Goal: Task Accomplishment & Management: Use online tool/utility

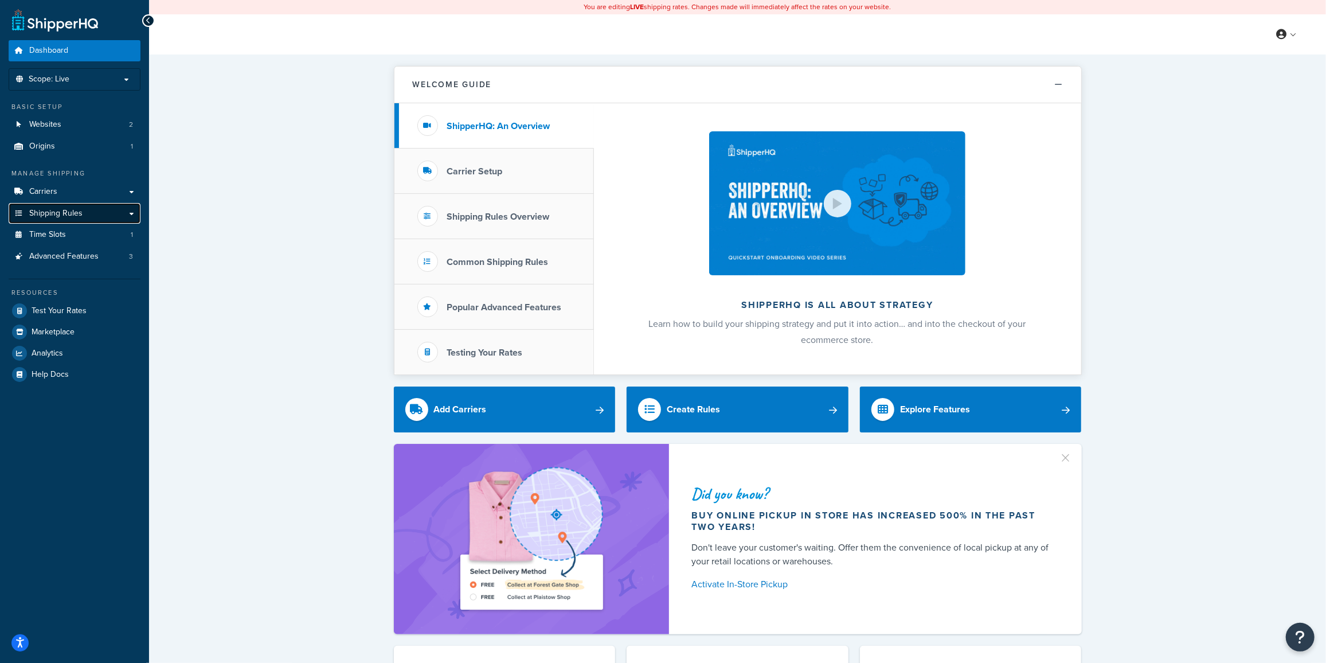
click at [56, 206] on link "Shipping Rules" at bounding box center [75, 213] width 132 height 21
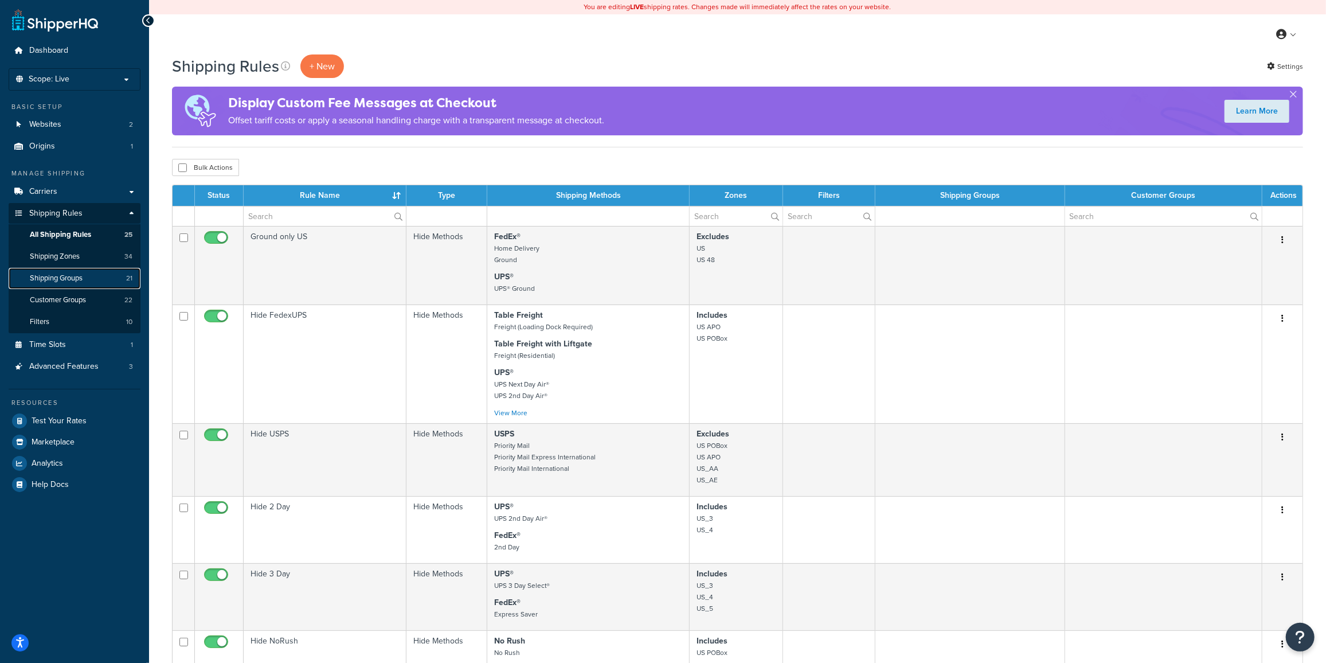
click at [48, 280] on span "Shipping Groups" at bounding box center [56, 278] width 53 height 10
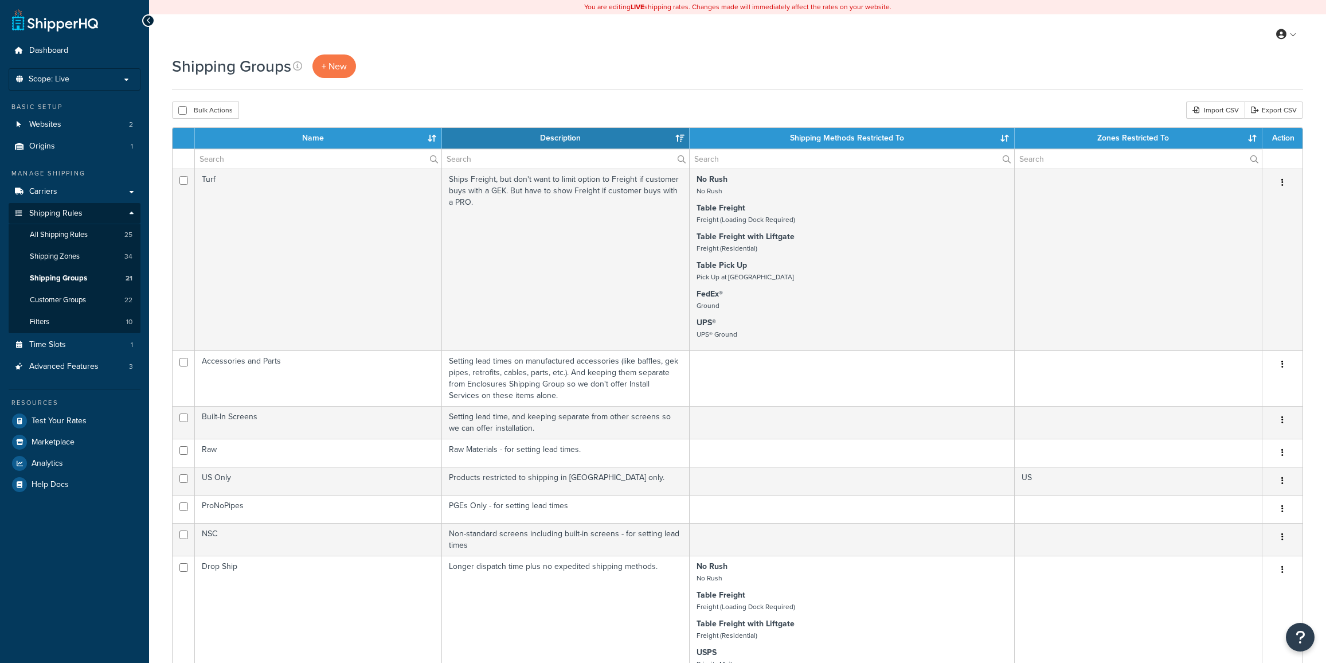
select select "15"
click at [326, 68] on span "+ New" at bounding box center [334, 66] width 25 height 13
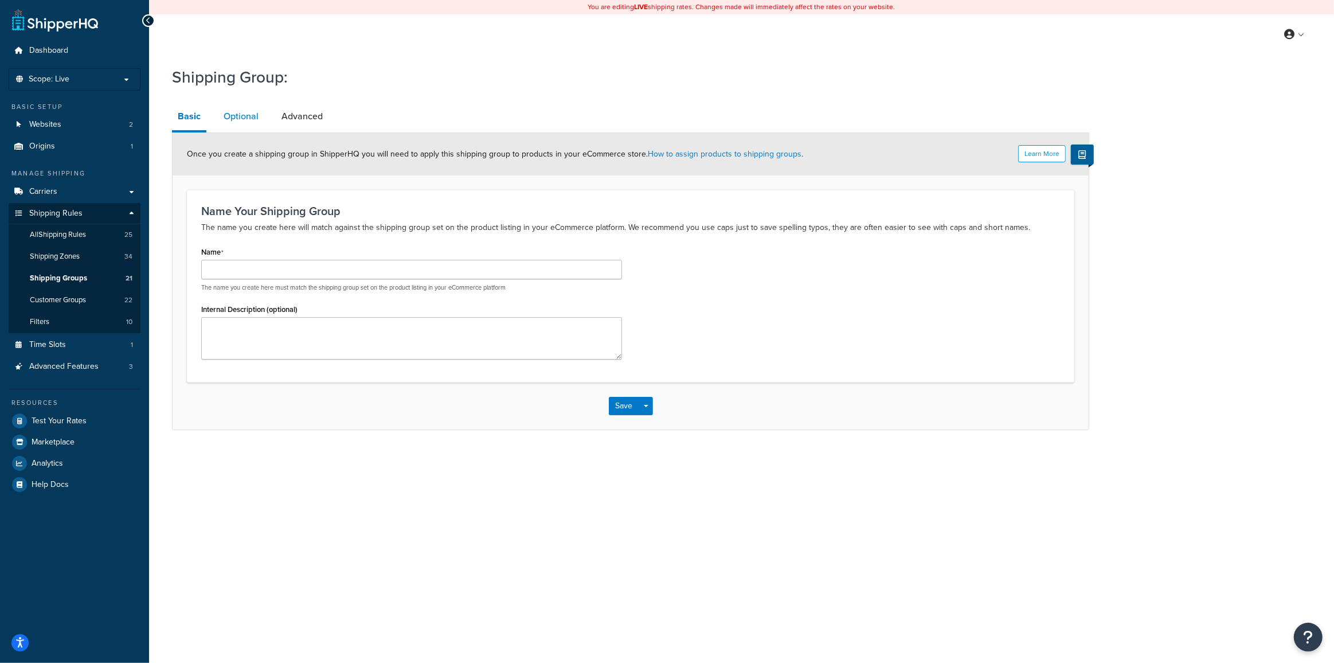
click at [243, 123] on link "Optional" at bounding box center [241, 117] width 46 height 28
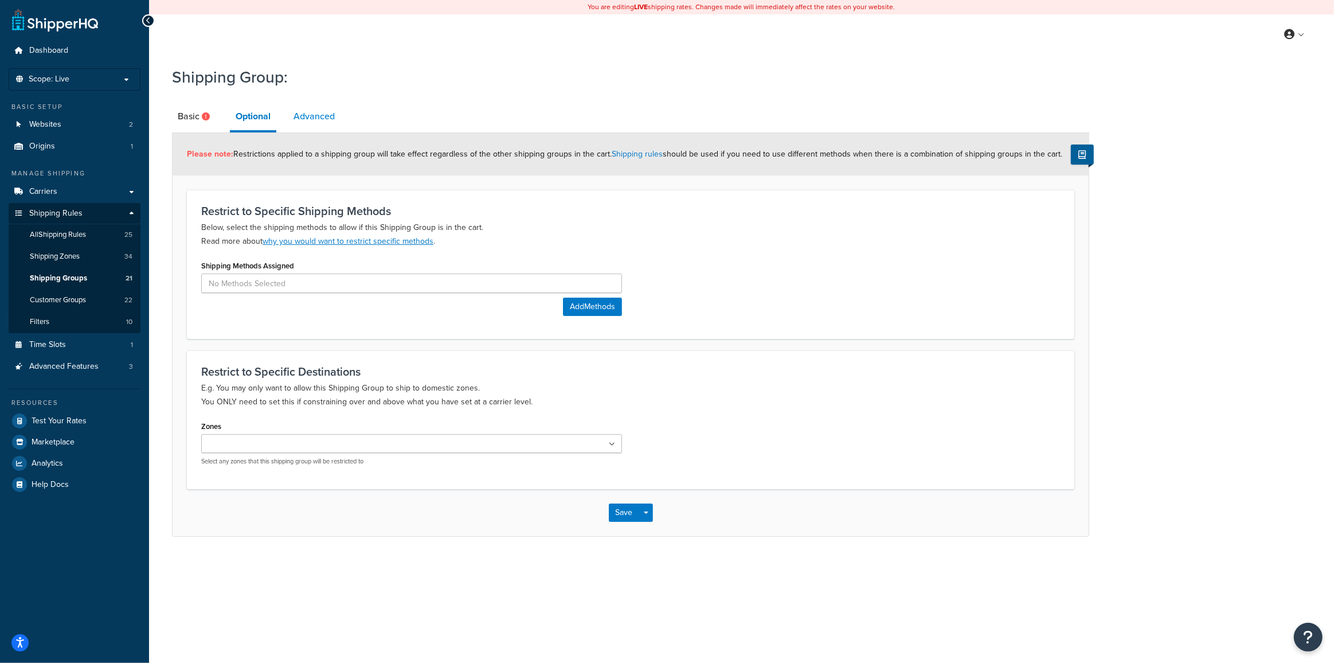
click at [323, 116] on link "Advanced" at bounding box center [314, 117] width 53 height 28
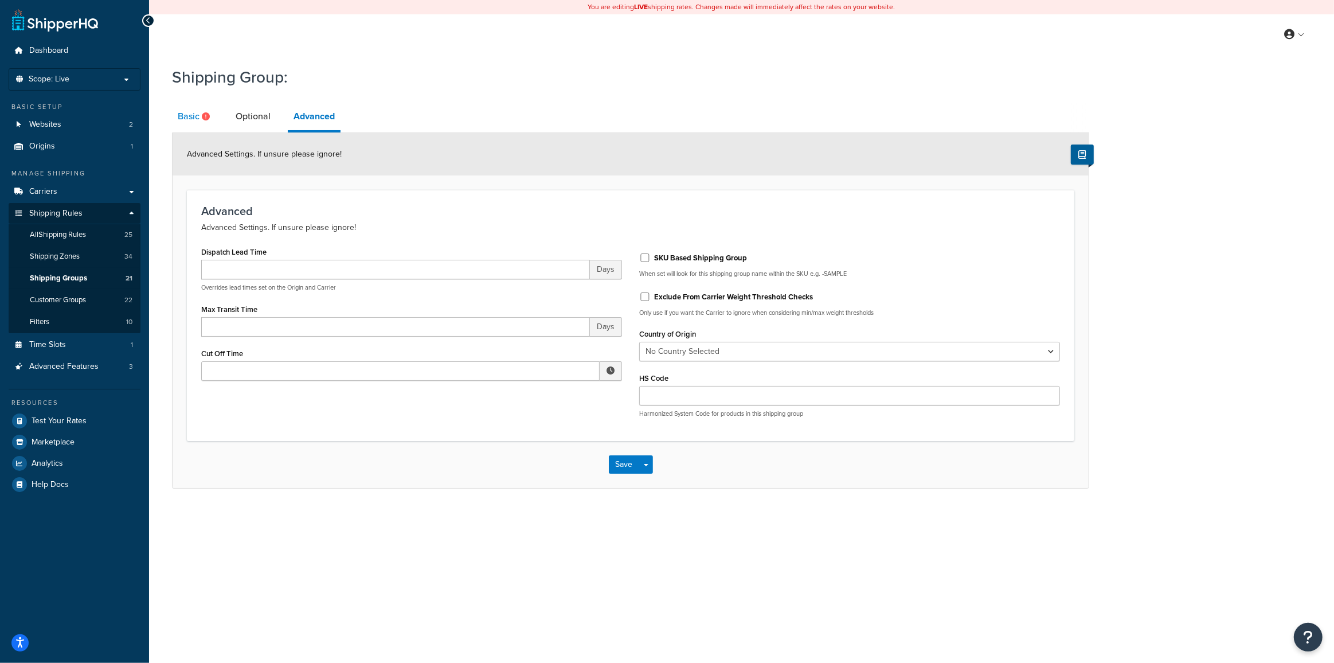
click at [198, 119] on link "Basic" at bounding box center [195, 117] width 46 height 28
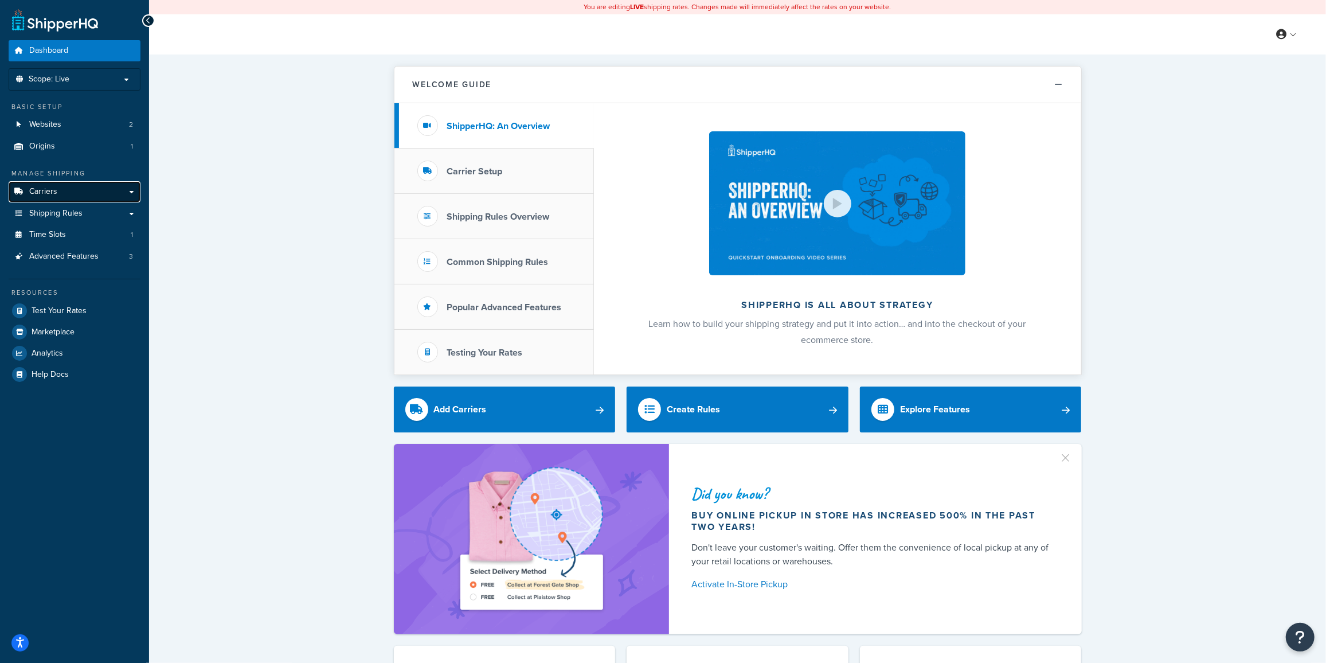
click at [61, 190] on link "Carriers" at bounding box center [75, 191] width 132 height 21
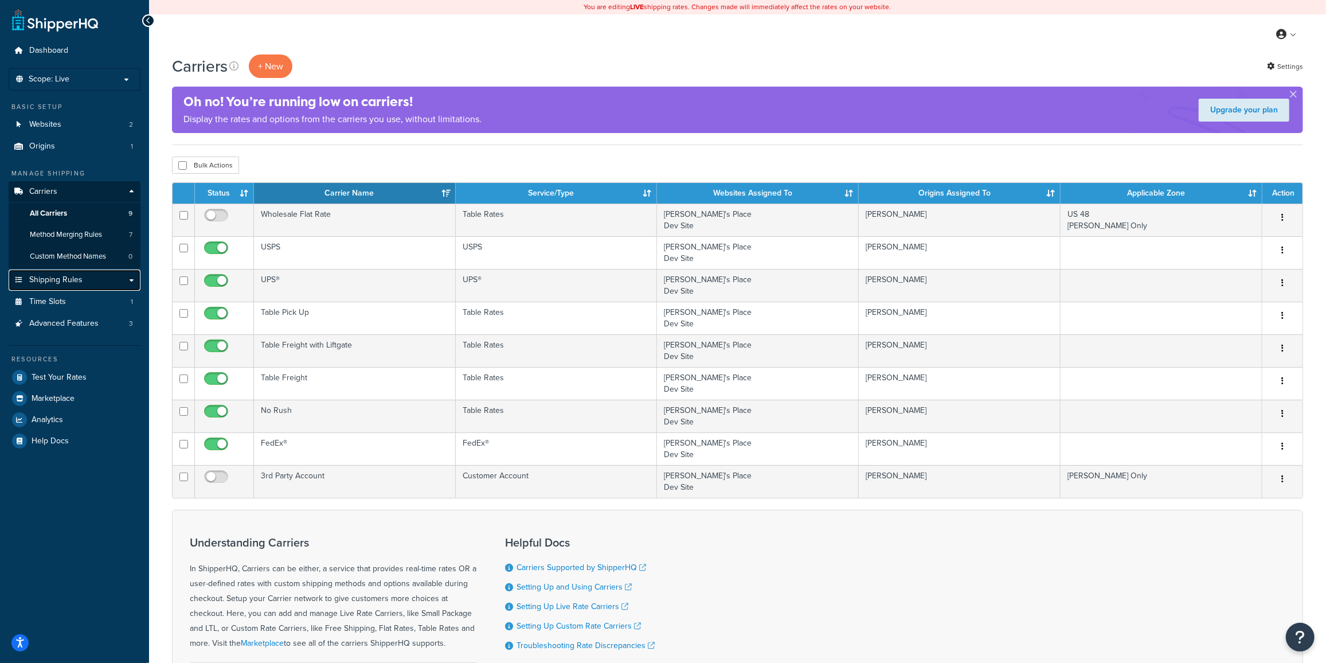
click at [76, 281] on span "Shipping Rules" at bounding box center [55, 280] width 53 height 10
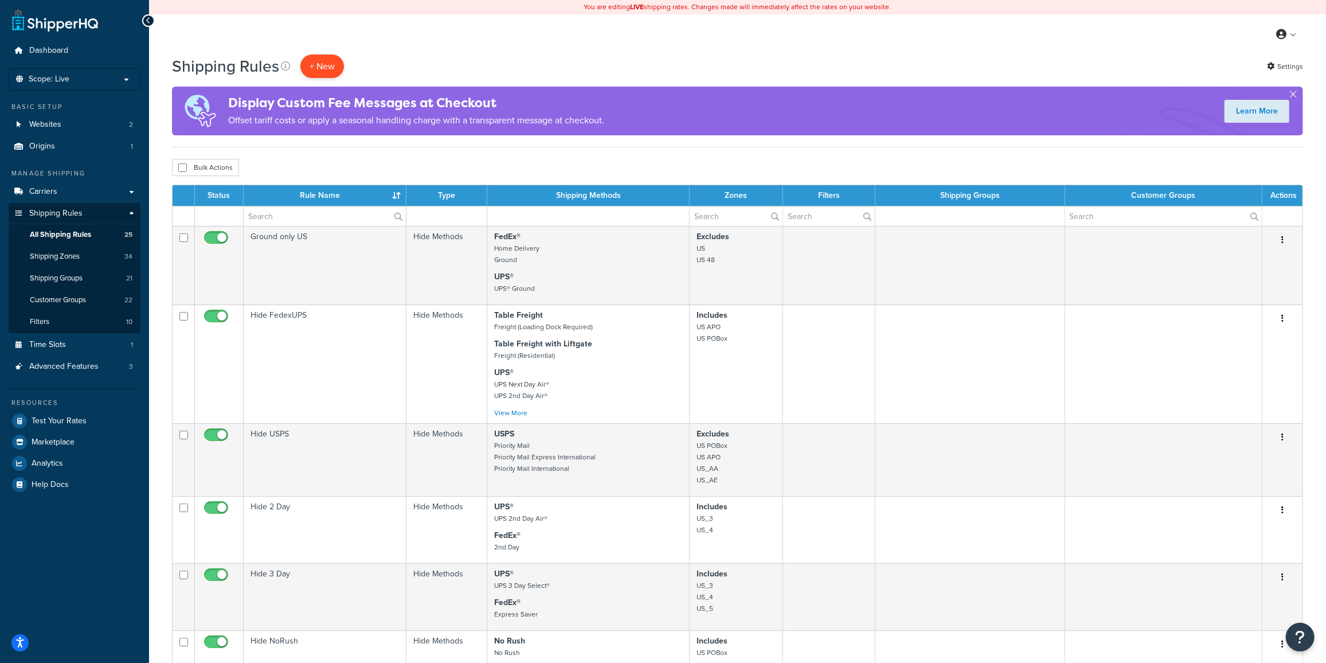
click at [323, 61] on p "+ New" at bounding box center [322, 66] width 44 height 24
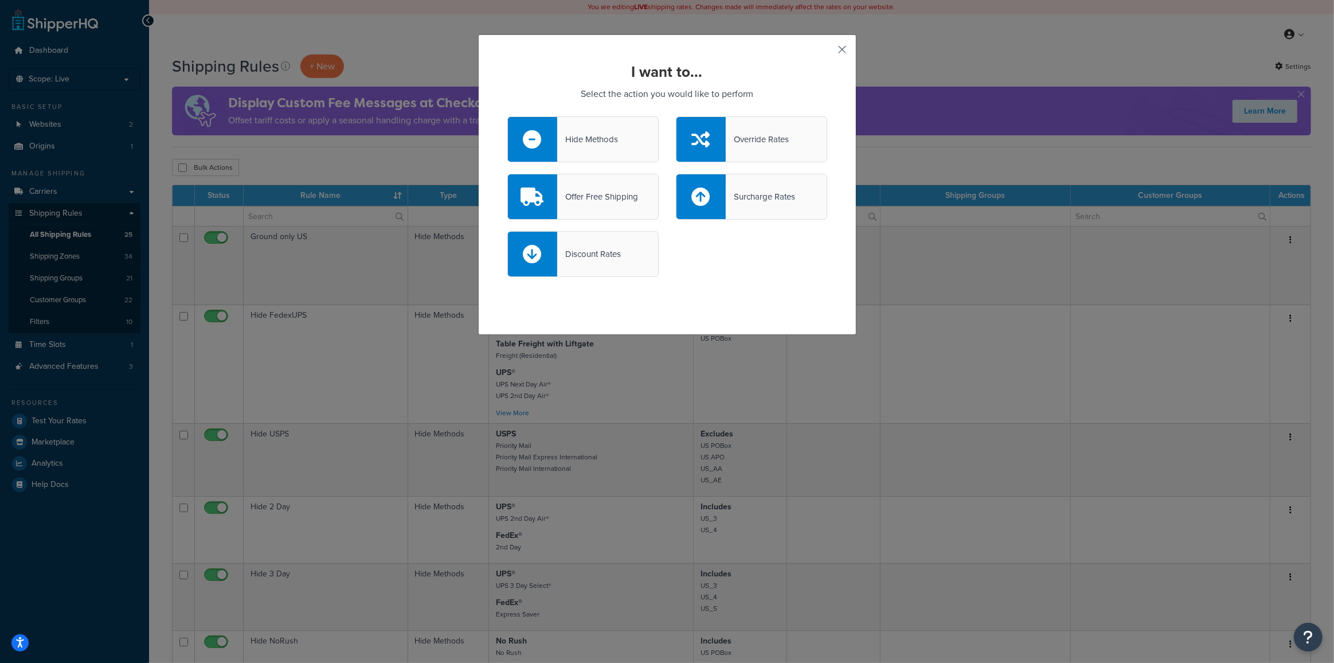
click at [827, 52] on button "button" at bounding box center [825, 53] width 3 height 3
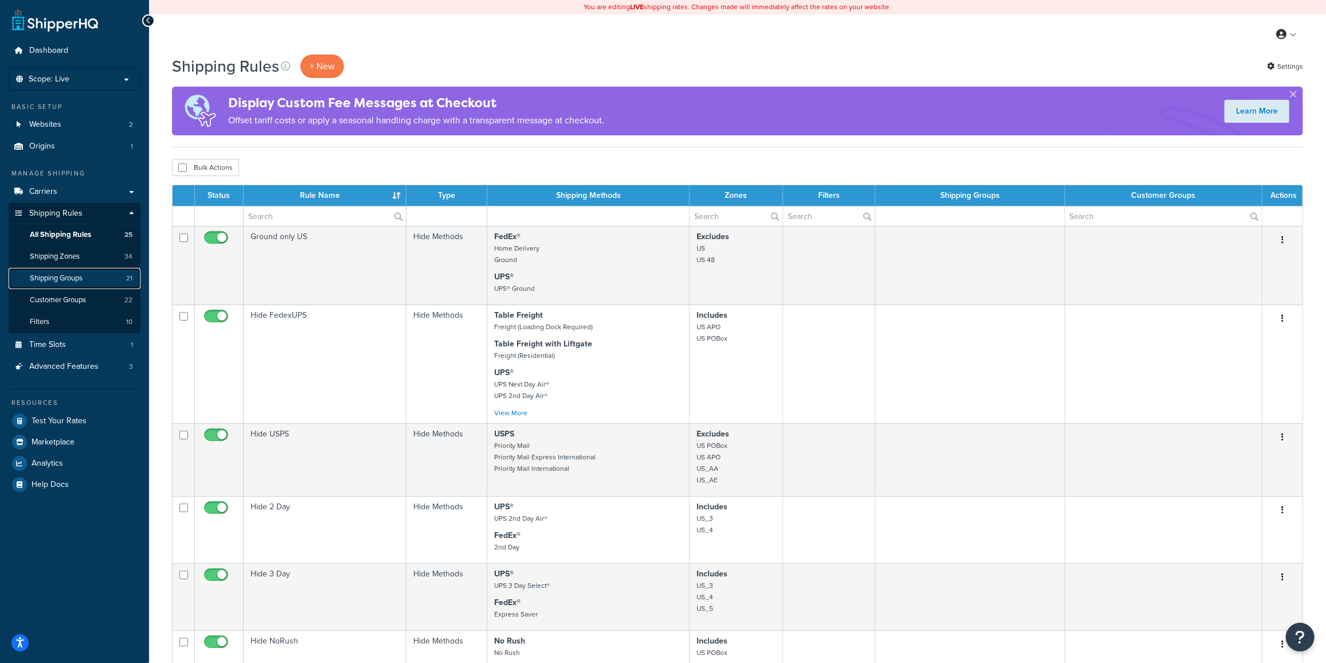
click at [69, 278] on span "Shipping Groups" at bounding box center [56, 278] width 53 height 10
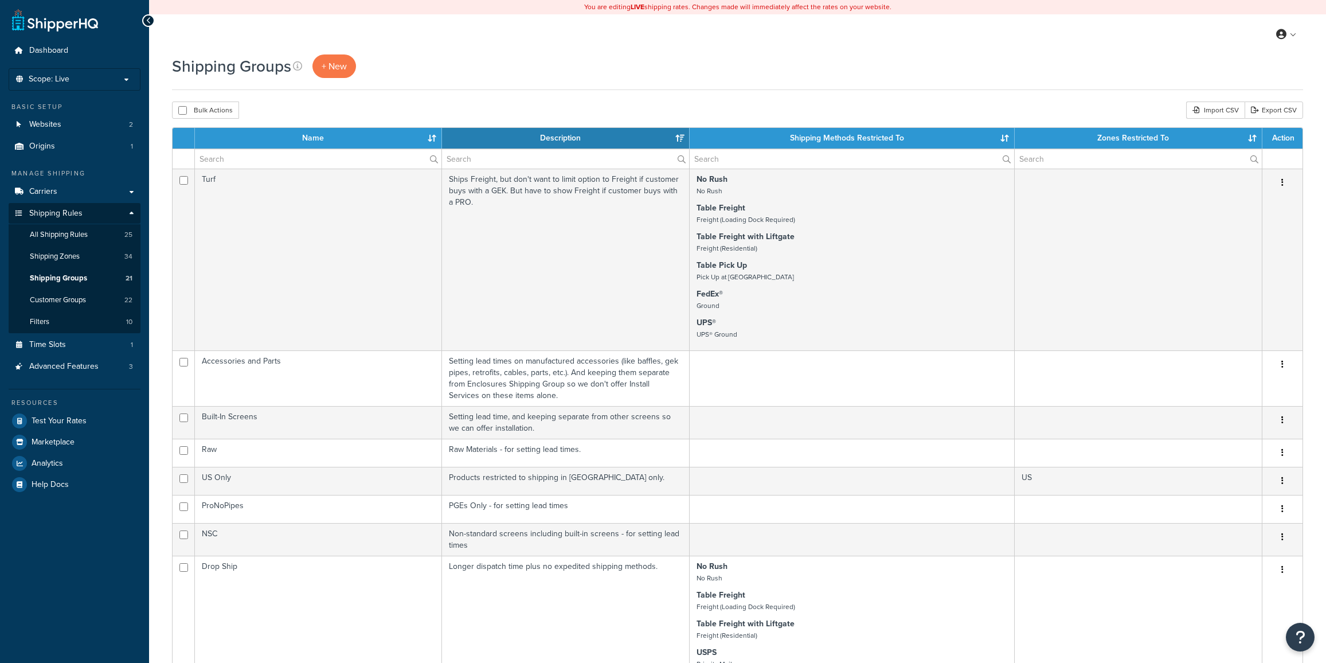
select select "15"
click at [327, 60] on span "+ New" at bounding box center [334, 66] width 25 height 13
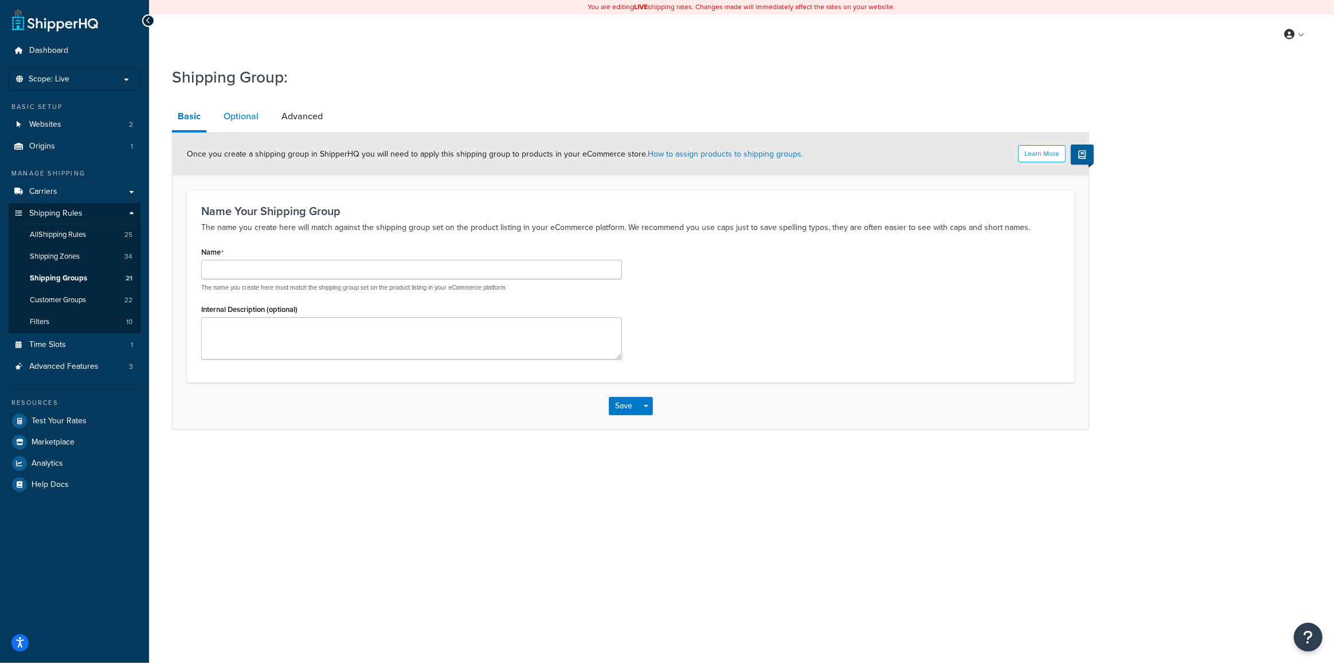
click at [240, 118] on link "Optional" at bounding box center [241, 117] width 46 height 28
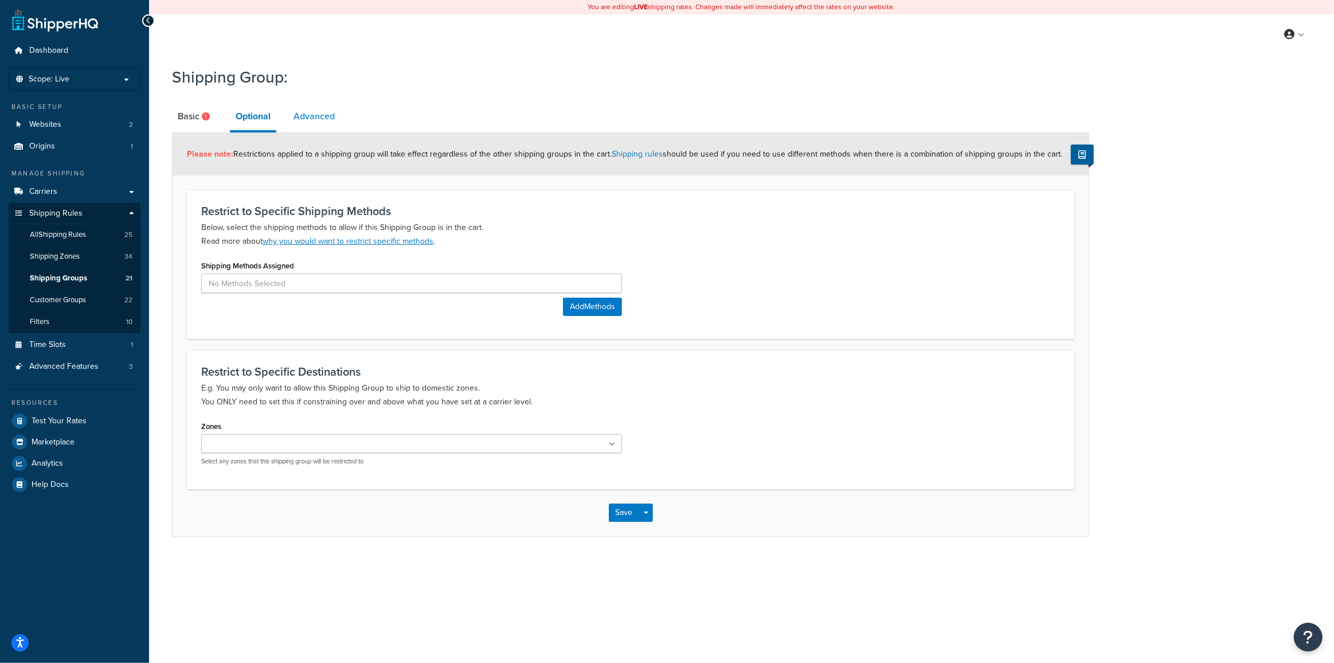
click at [308, 116] on link "Advanced" at bounding box center [314, 117] width 53 height 28
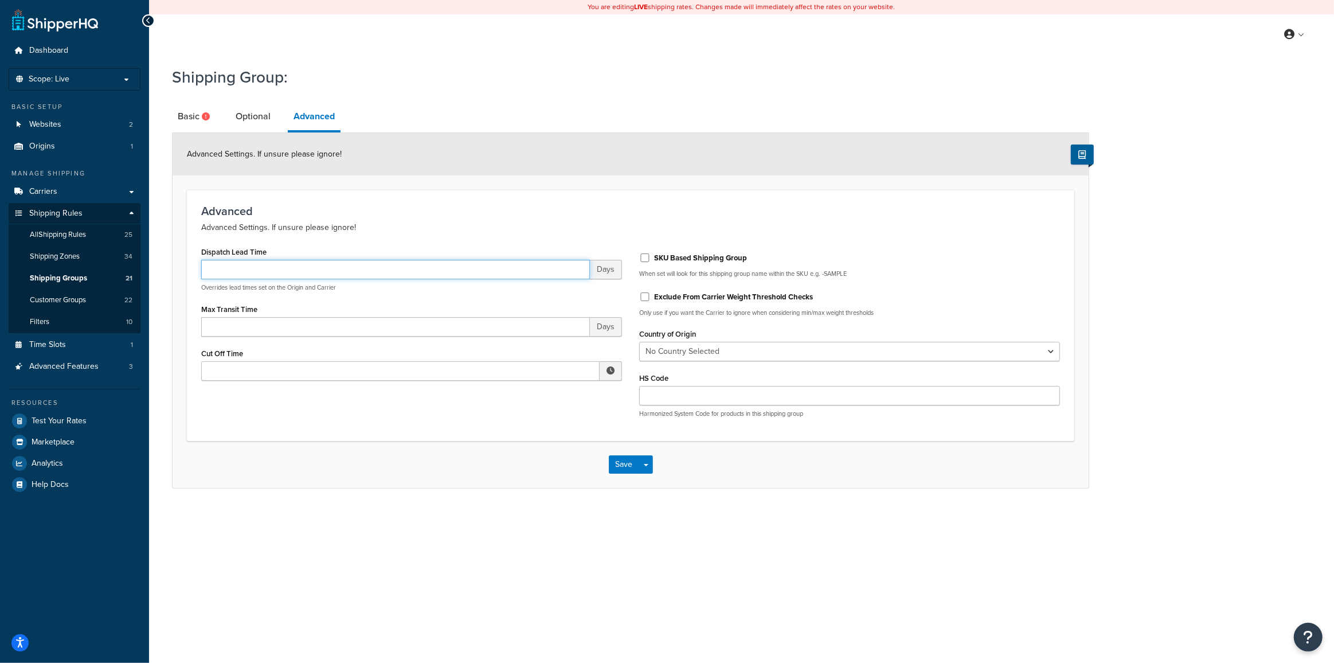
click at [315, 265] on input "Dispatch Lead Time" at bounding box center [395, 269] width 389 height 19
click at [616, 271] on span "Days" at bounding box center [606, 269] width 32 height 19
click at [461, 226] on p "Advanced Settings. If unsure please ignore!" at bounding box center [630, 228] width 859 height 14
click at [194, 124] on link "Basic" at bounding box center [195, 117] width 46 height 28
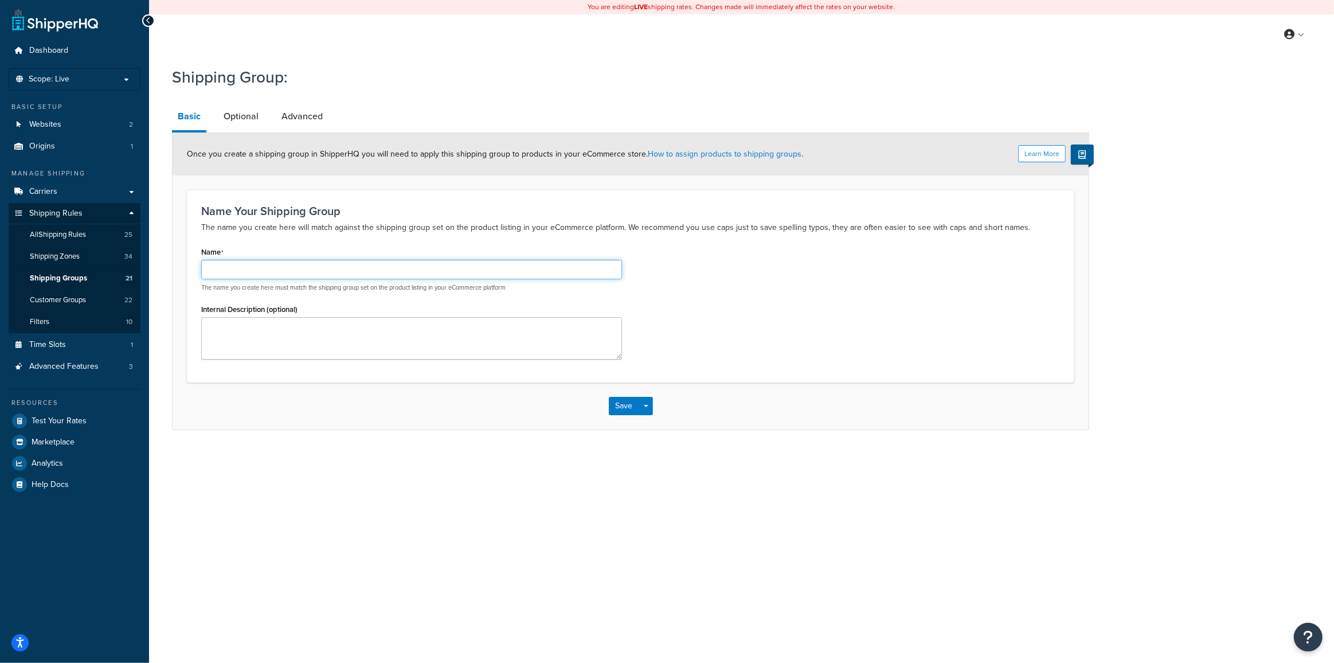
click at [237, 275] on input "Name" at bounding box center [411, 269] width 421 height 19
click at [218, 273] on input "Name" at bounding box center [411, 269] width 421 height 19
type input "PGEC2 Launch Delay"
click at [237, 116] on link "Optional" at bounding box center [241, 117] width 46 height 28
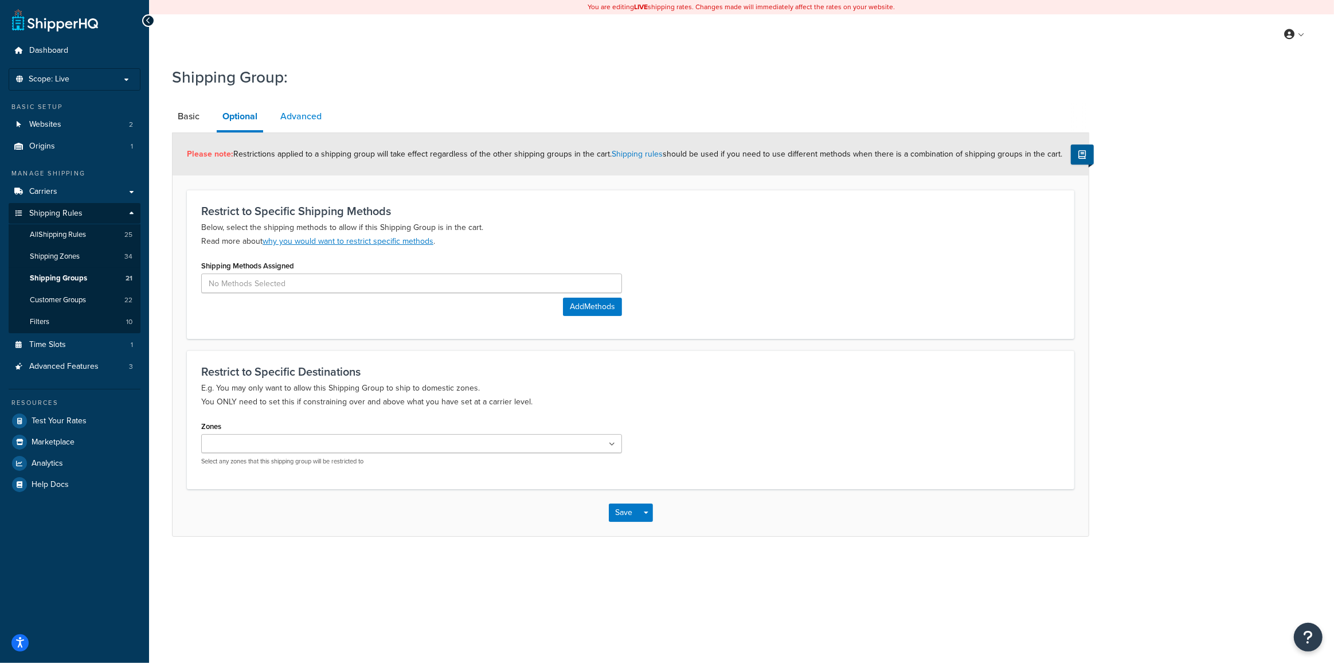
click at [304, 113] on link "Advanced" at bounding box center [301, 117] width 53 height 28
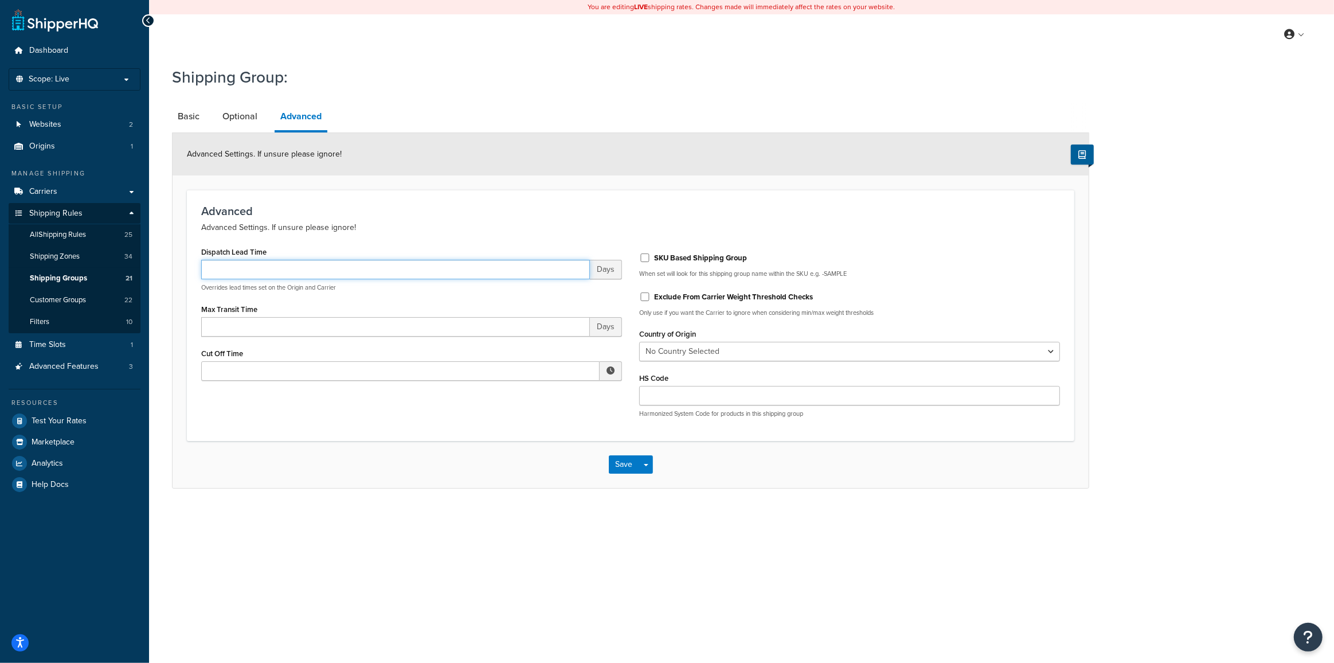
click at [228, 267] on input "Dispatch Lead Time" at bounding box center [395, 269] width 389 height 19
click at [599, 272] on span "Days" at bounding box center [606, 269] width 32 height 19
click at [613, 269] on span "Days" at bounding box center [606, 269] width 32 height 19
click at [308, 268] on input "Dispatch Lead Time" at bounding box center [395, 269] width 389 height 19
click at [247, 264] on input "Dispatch Lead Time" at bounding box center [395, 269] width 389 height 19
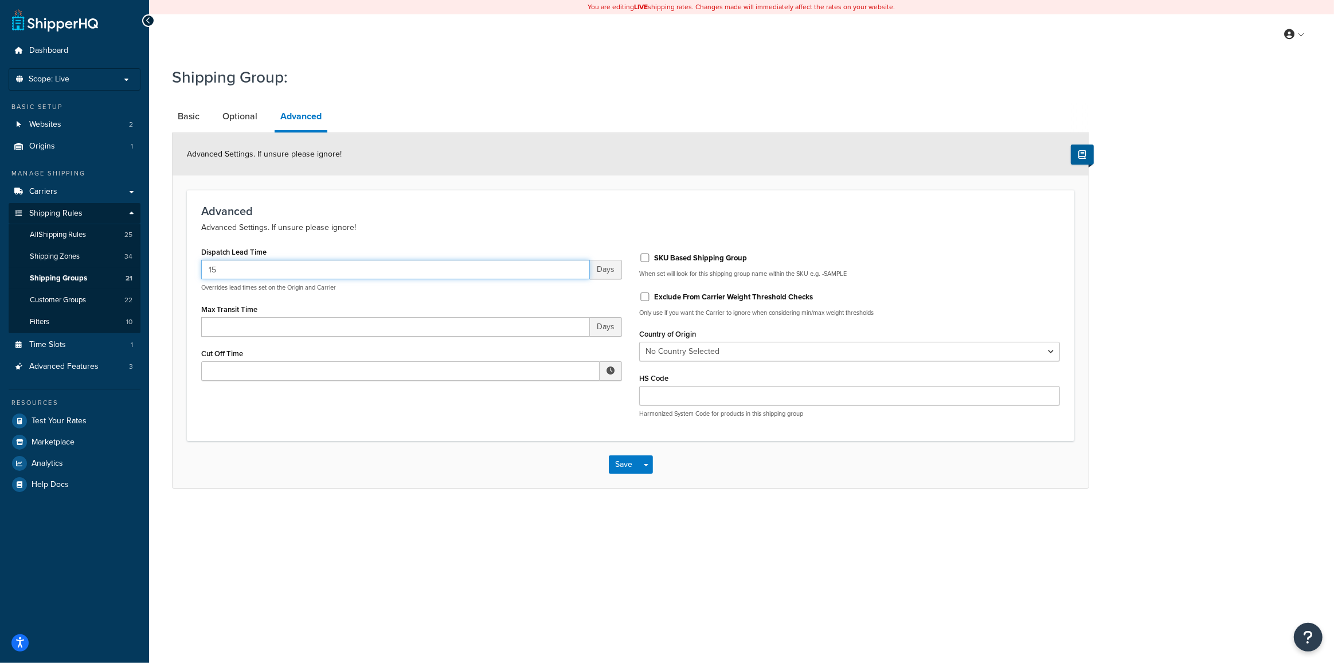
type input "15"
click at [310, 252] on div "Dispatch Lead Time 15 Days Overrides lead times set on the Origin and Carrier" at bounding box center [411, 268] width 421 height 48
click at [185, 124] on link "Basic" at bounding box center [188, 117] width 33 height 28
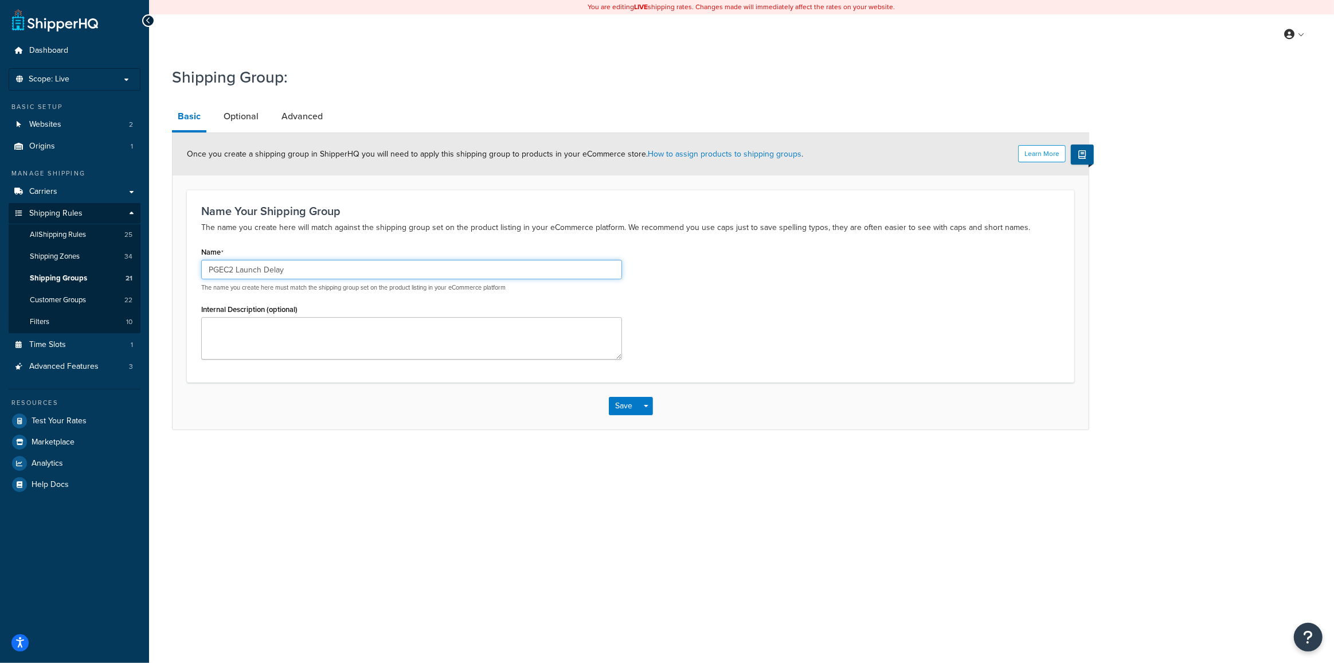
click at [276, 274] on input "PGEC2 Launch Delay" at bounding box center [411, 269] width 421 height 19
click at [300, 267] on input "PGEC2 Launch Delay" at bounding box center [411, 269] width 421 height 19
click at [299, 118] on link "Advanced" at bounding box center [302, 117] width 53 height 28
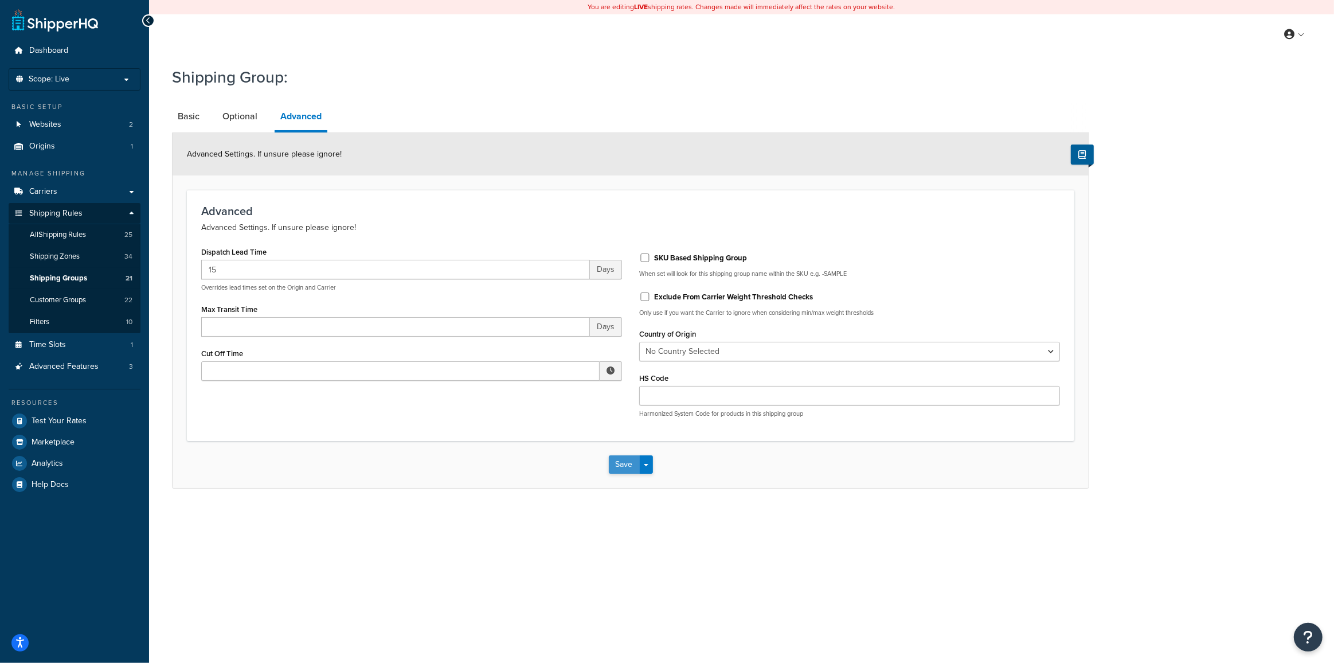
click at [622, 468] on button "Save" at bounding box center [624, 464] width 31 height 18
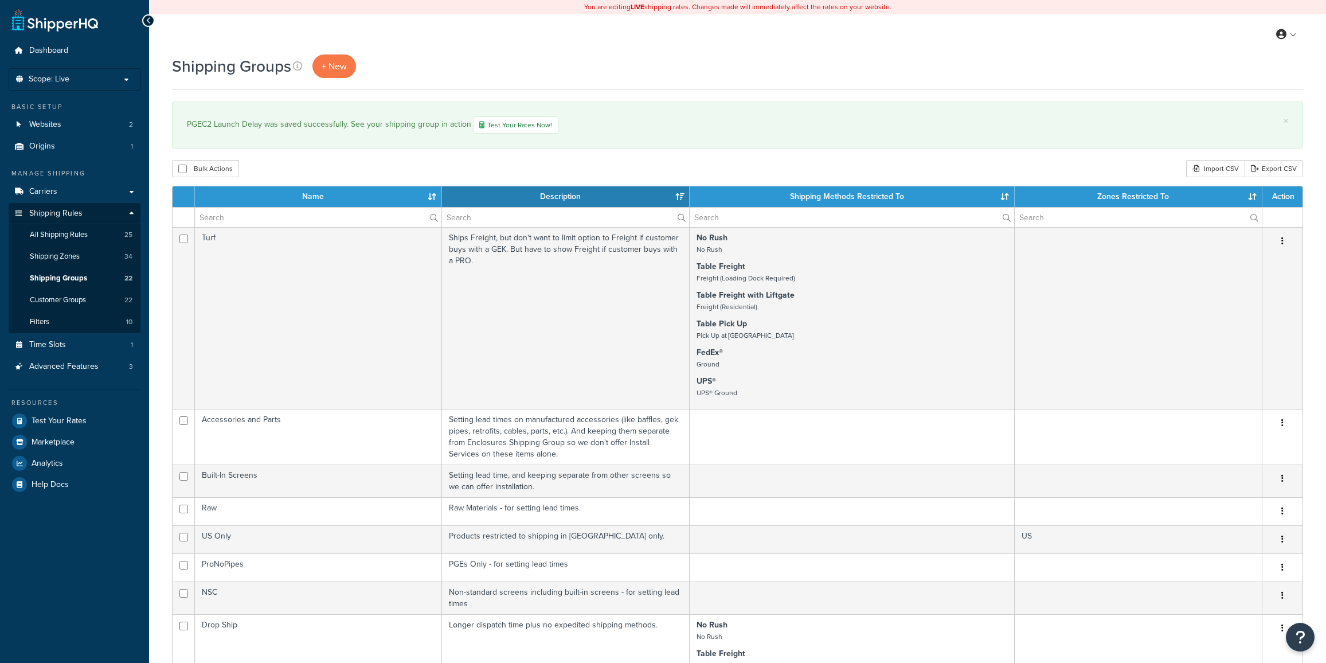
select select "15"
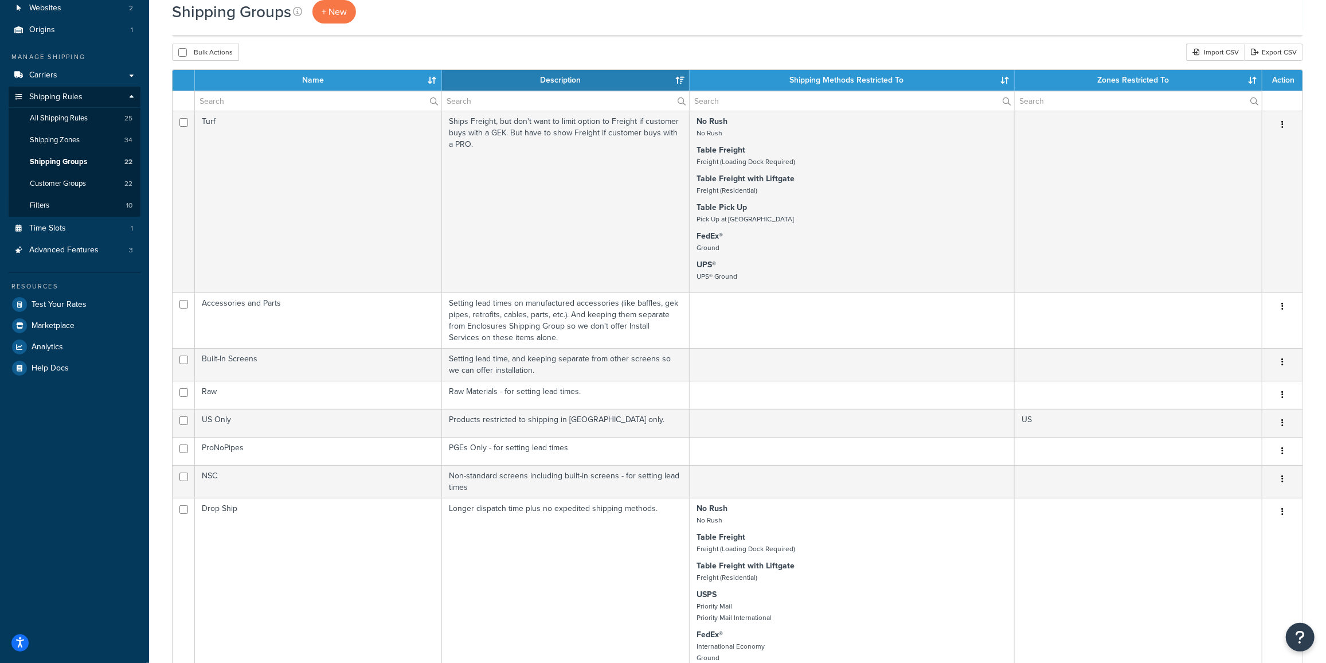
scroll to position [122, 0]
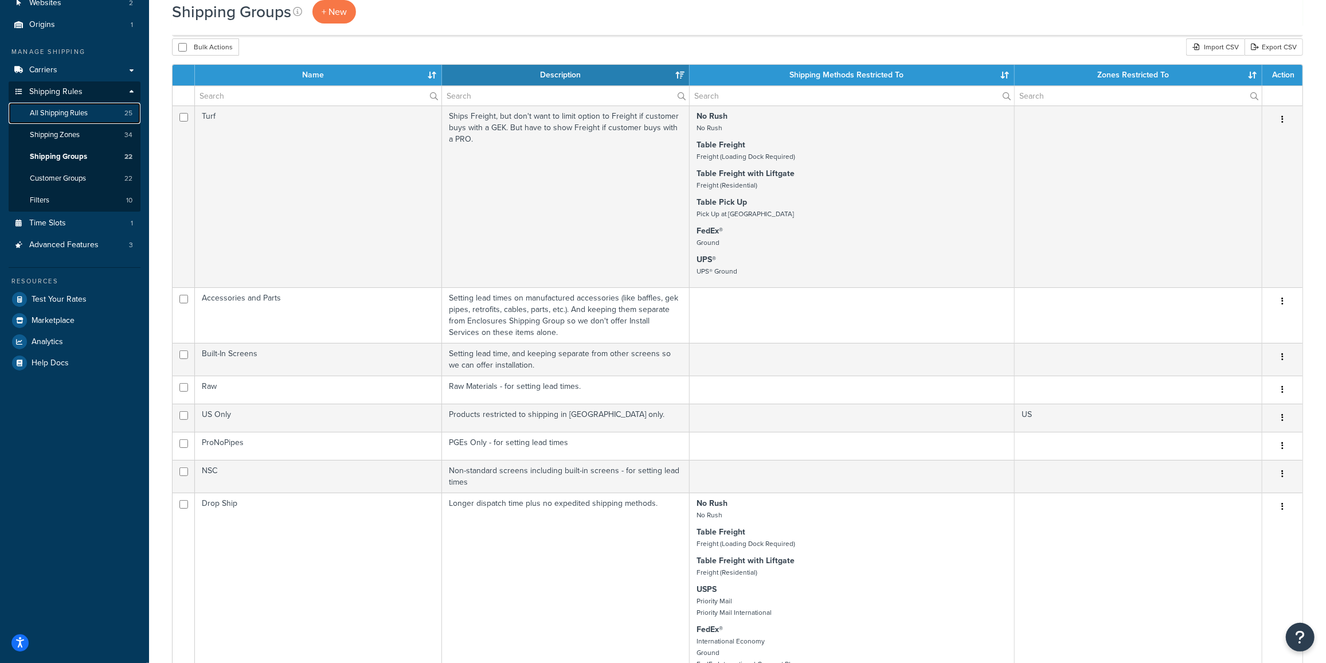
click at [71, 119] on link "All Shipping Rules 25" at bounding box center [75, 113] width 132 height 21
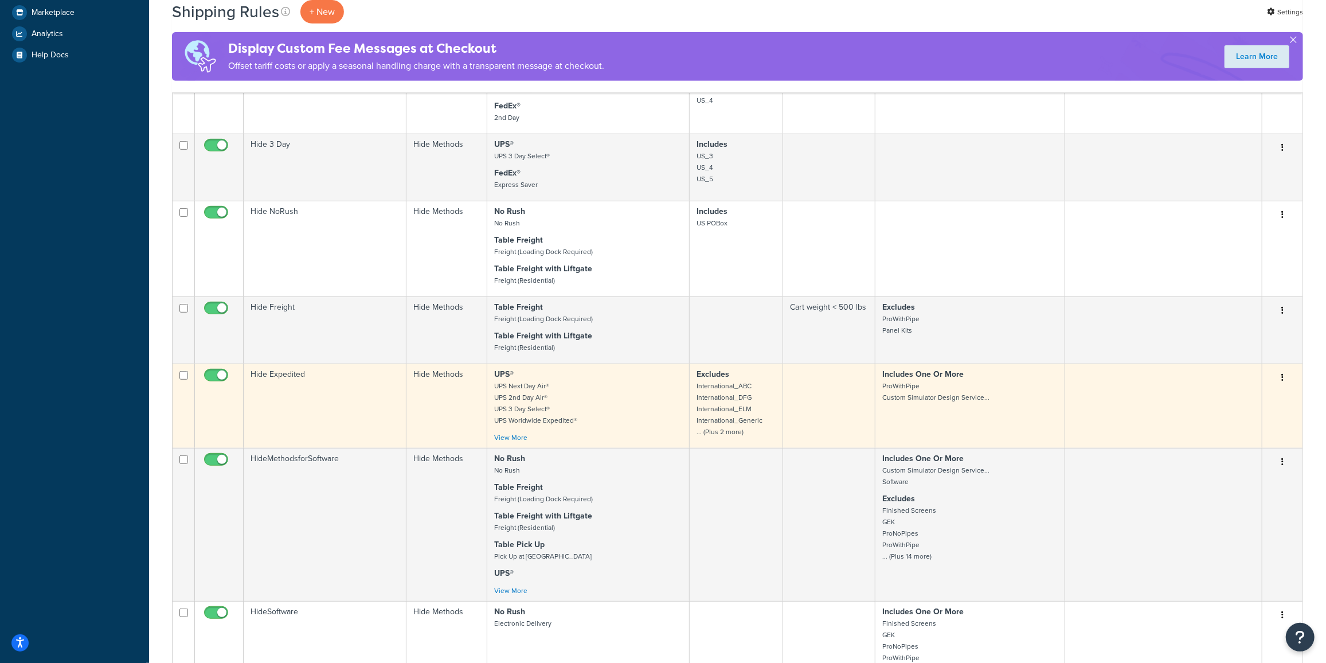
scroll to position [469, 0]
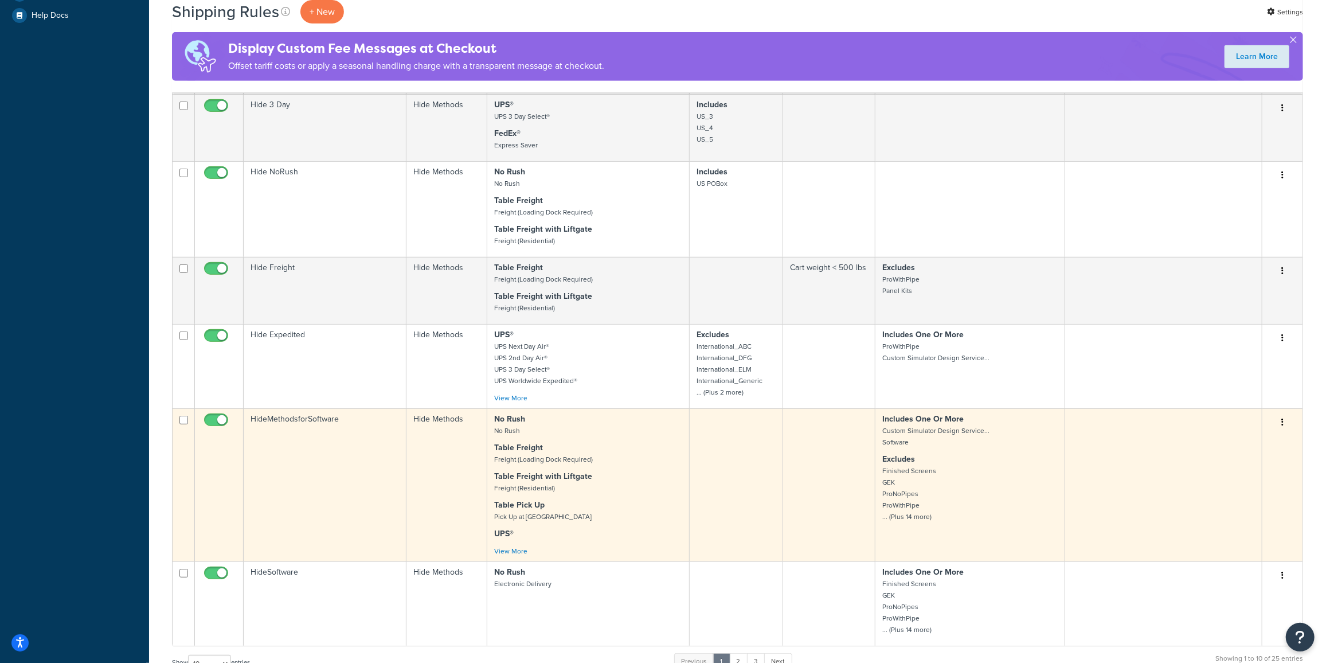
click at [953, 462] on p "Excludes Finished Screens GEK ProNoPipes ProWithPipe ... (Plus 14 more)" at bounding box center [969, 487] width 175 height 69
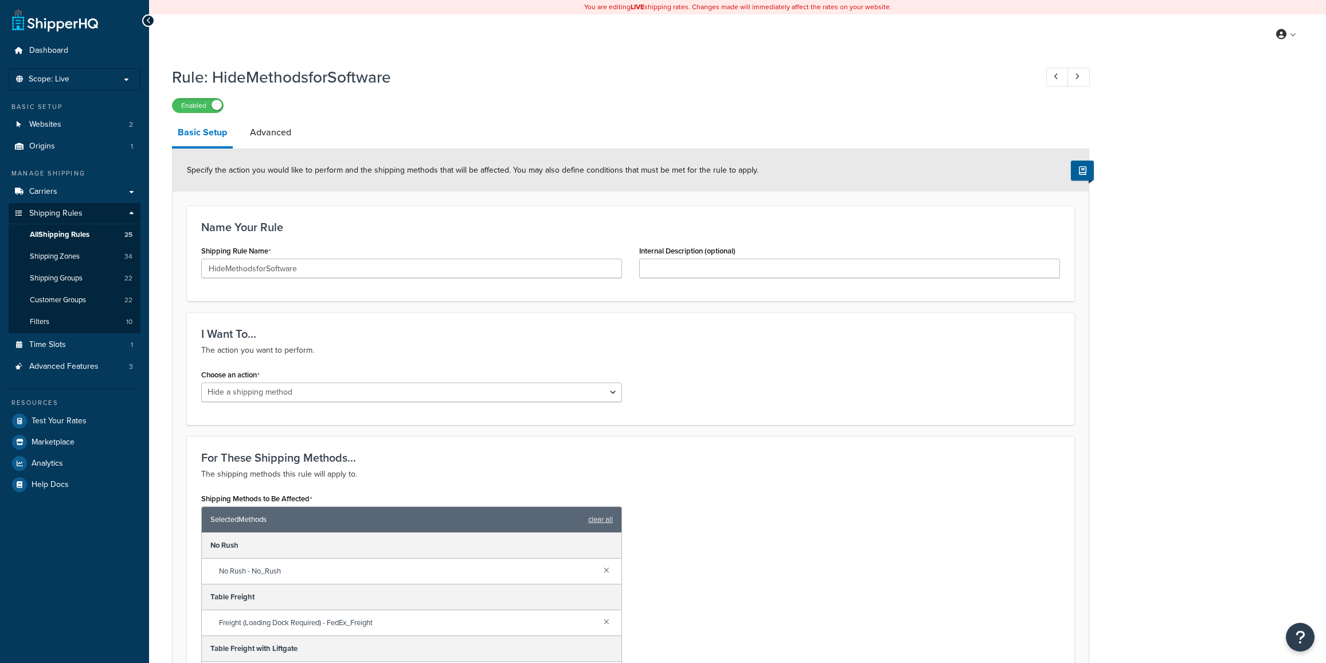
select select "HIDE"
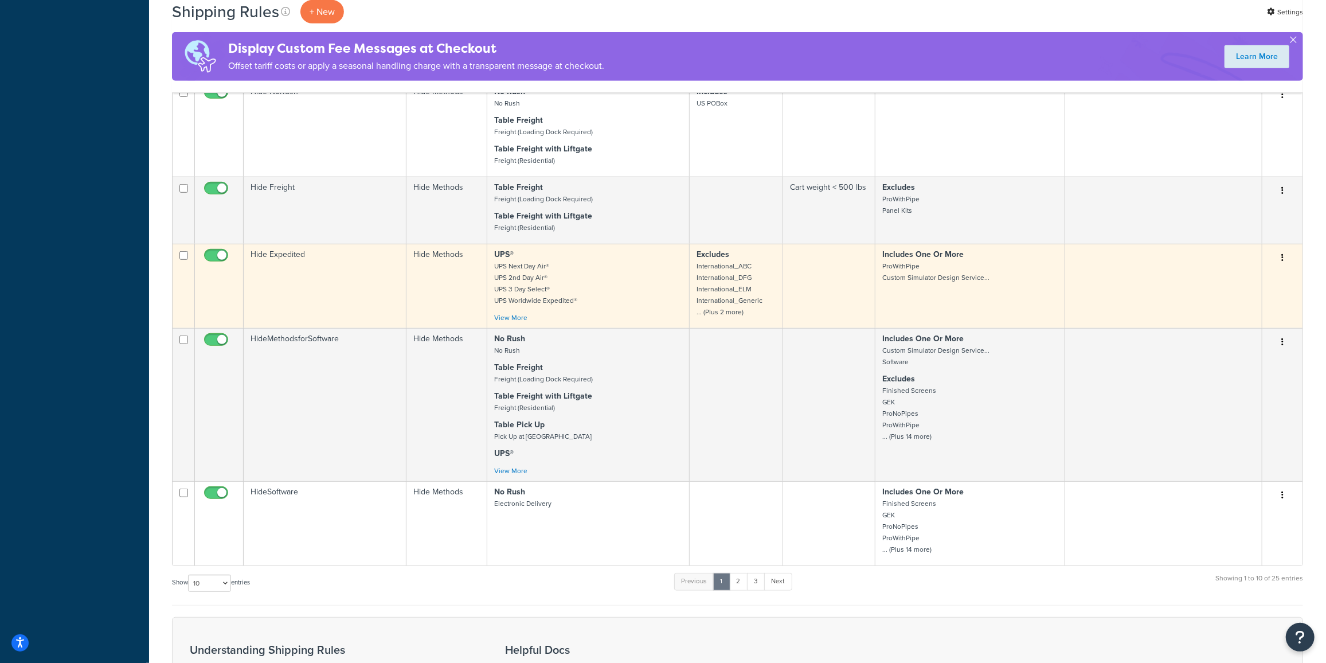
scroll to position [573, 0]
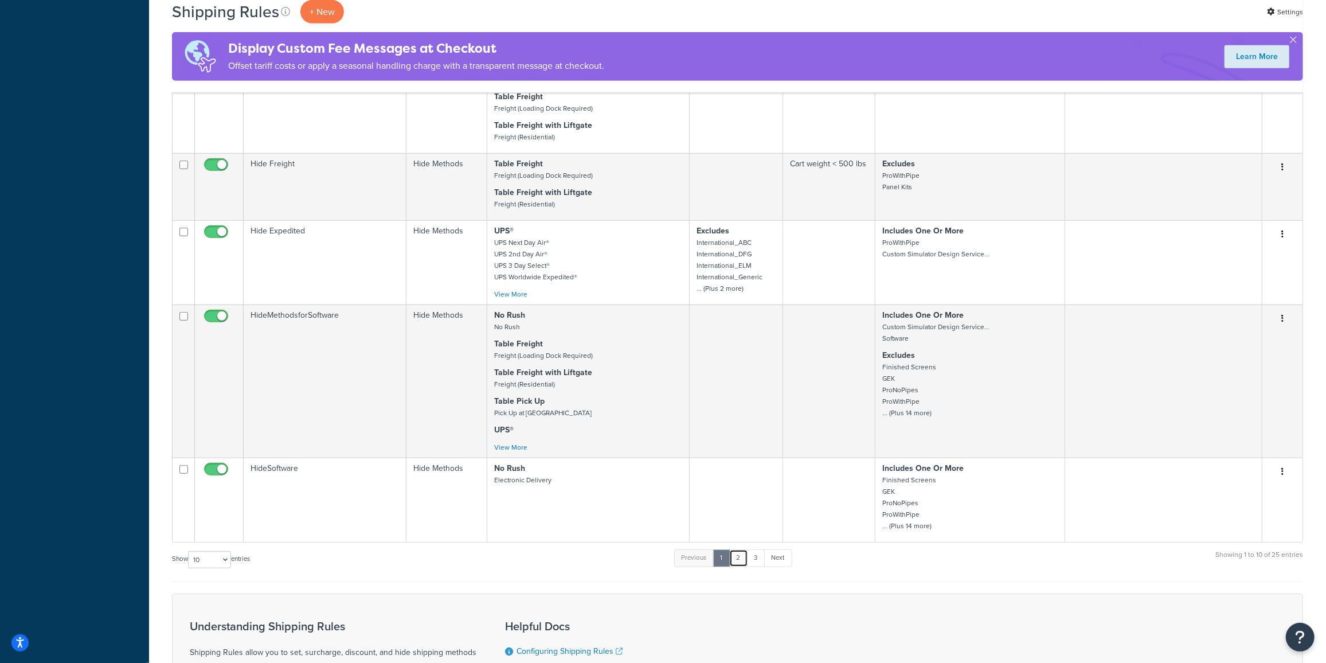
click at [741, 556] on link "2" at bounding box center [738, 557] width 19 height 17
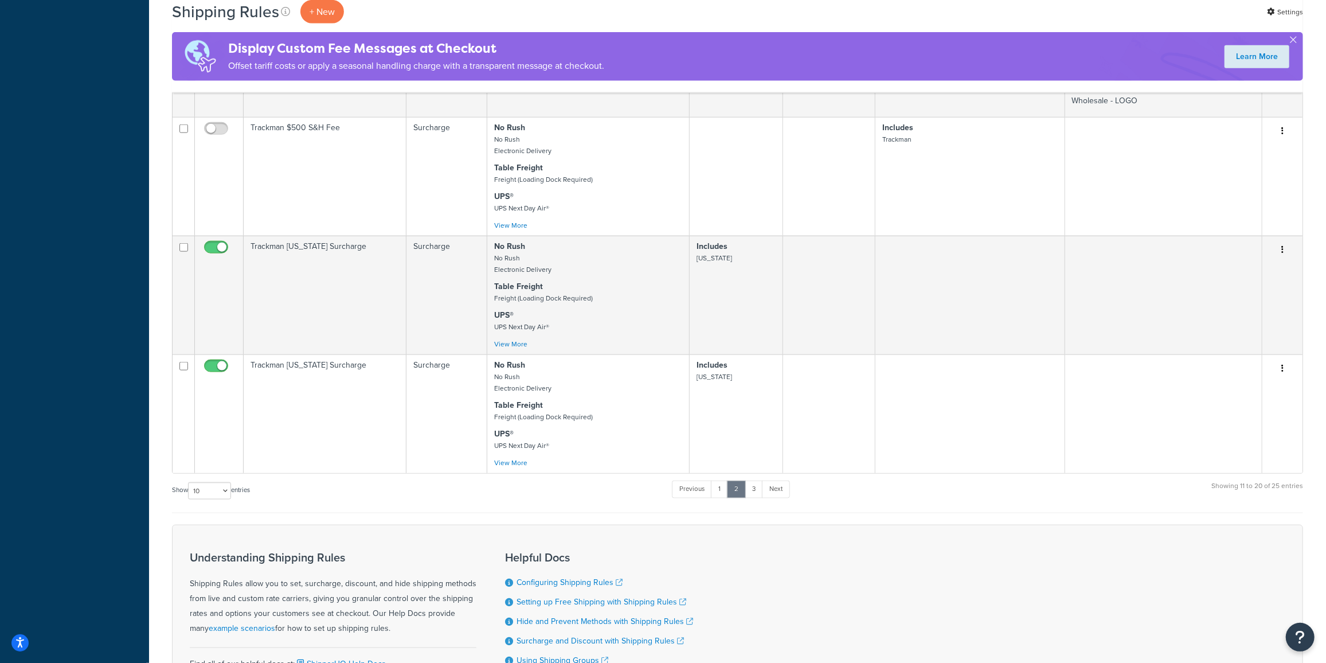
scroll to position [1244, 0]
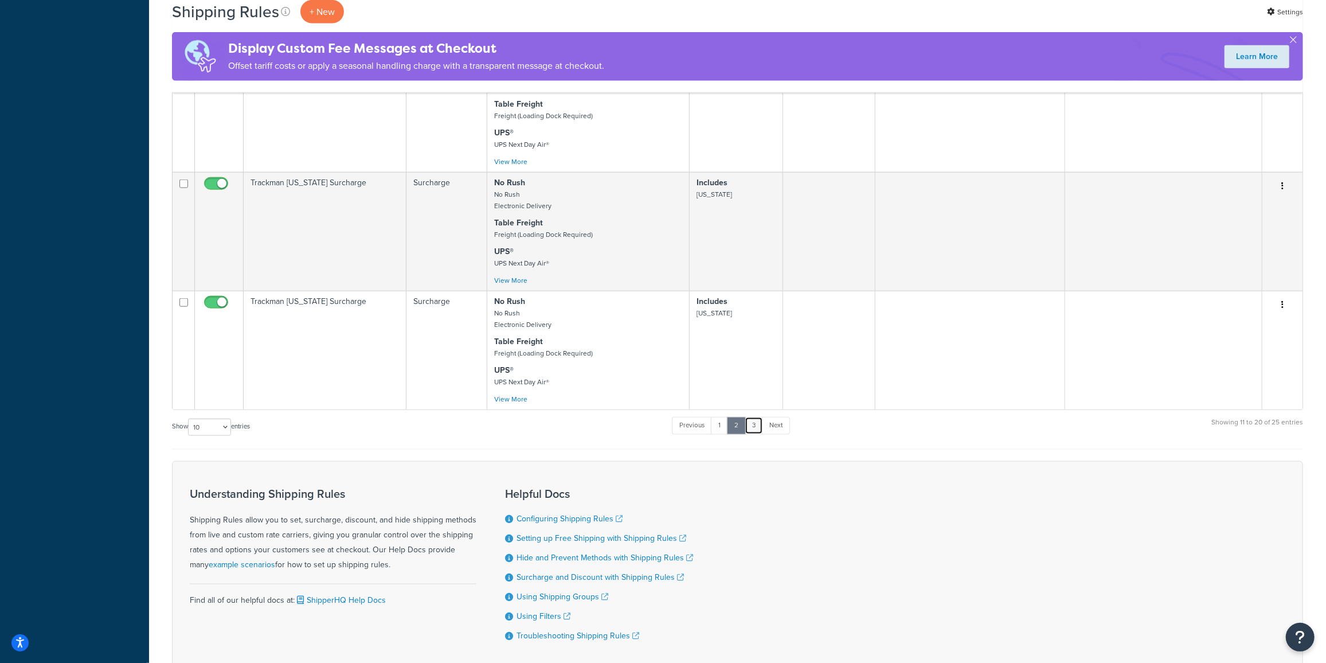
click at [756, 424] on link "3" at bounding box center [754, 425] width 18 height 17
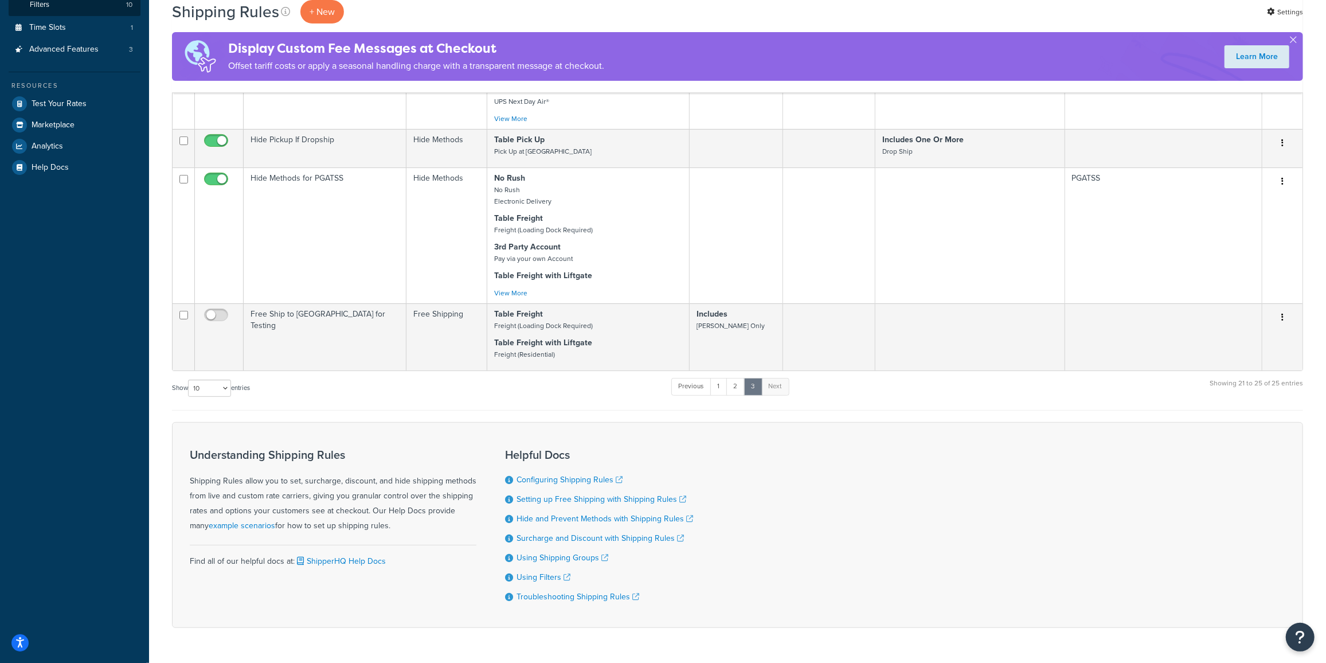
scroll to position [349, 0]
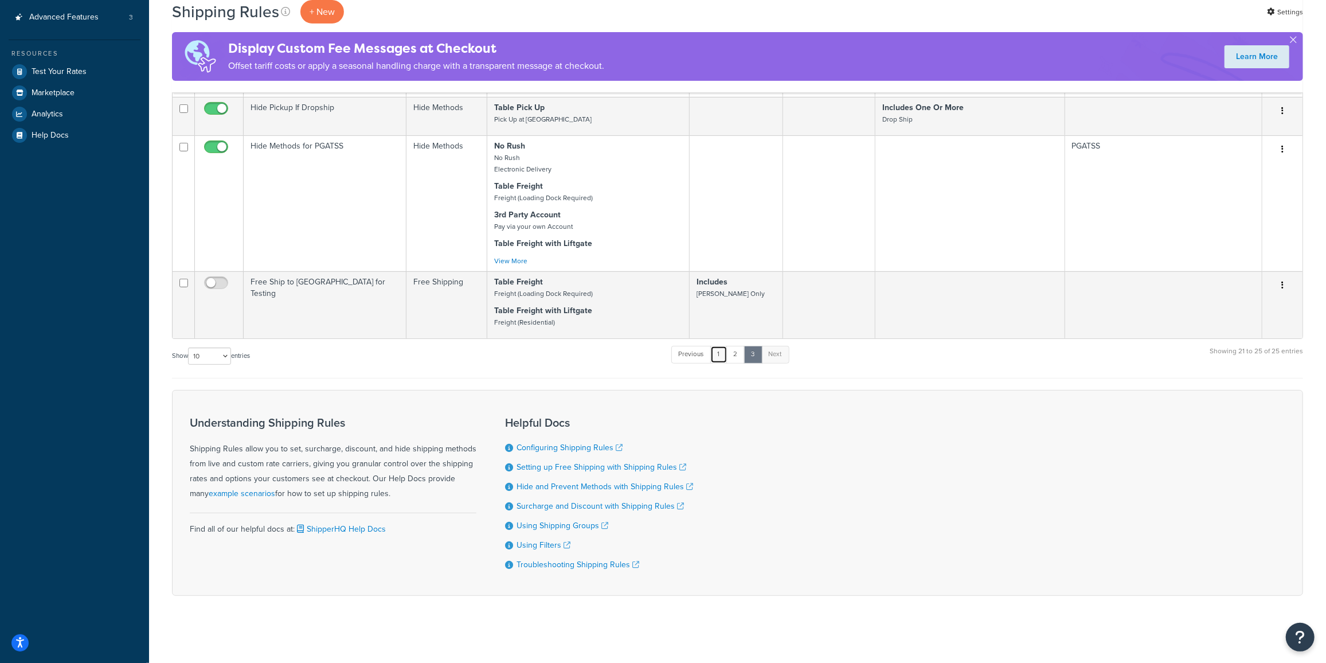
click at [721, 354] on link "1" at bounding box center [718, 354] width 17 height 17
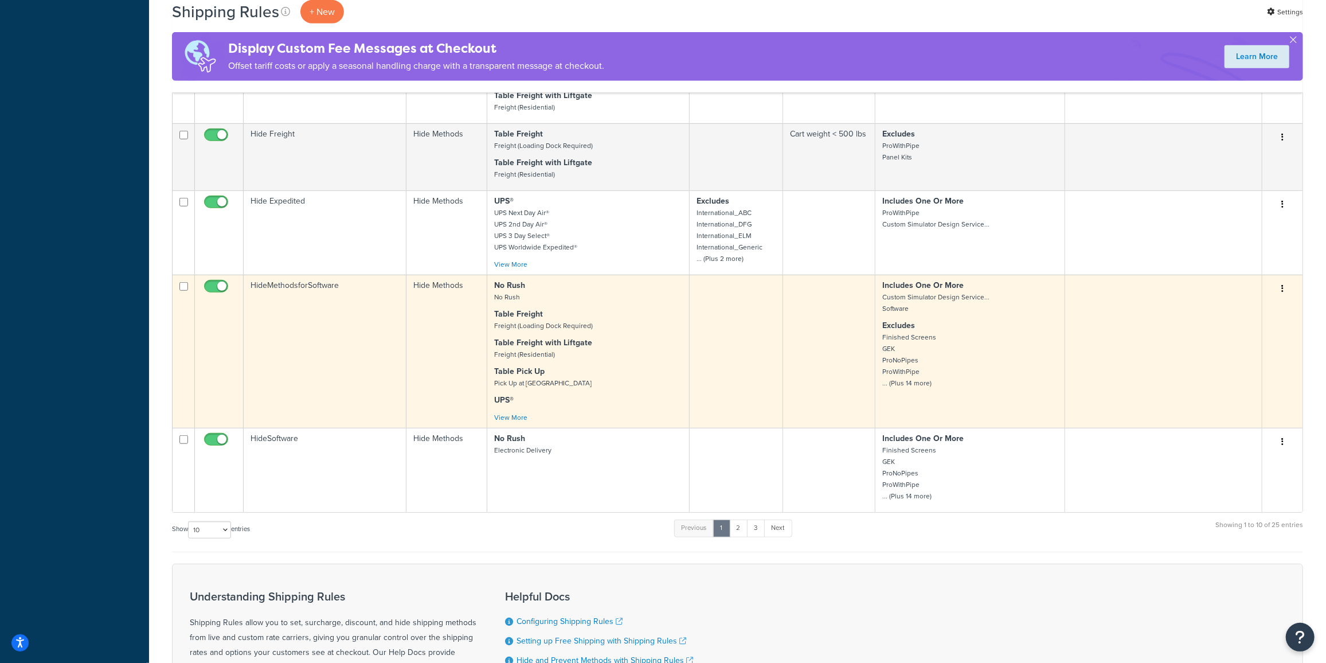
scroll to position [608, 0]
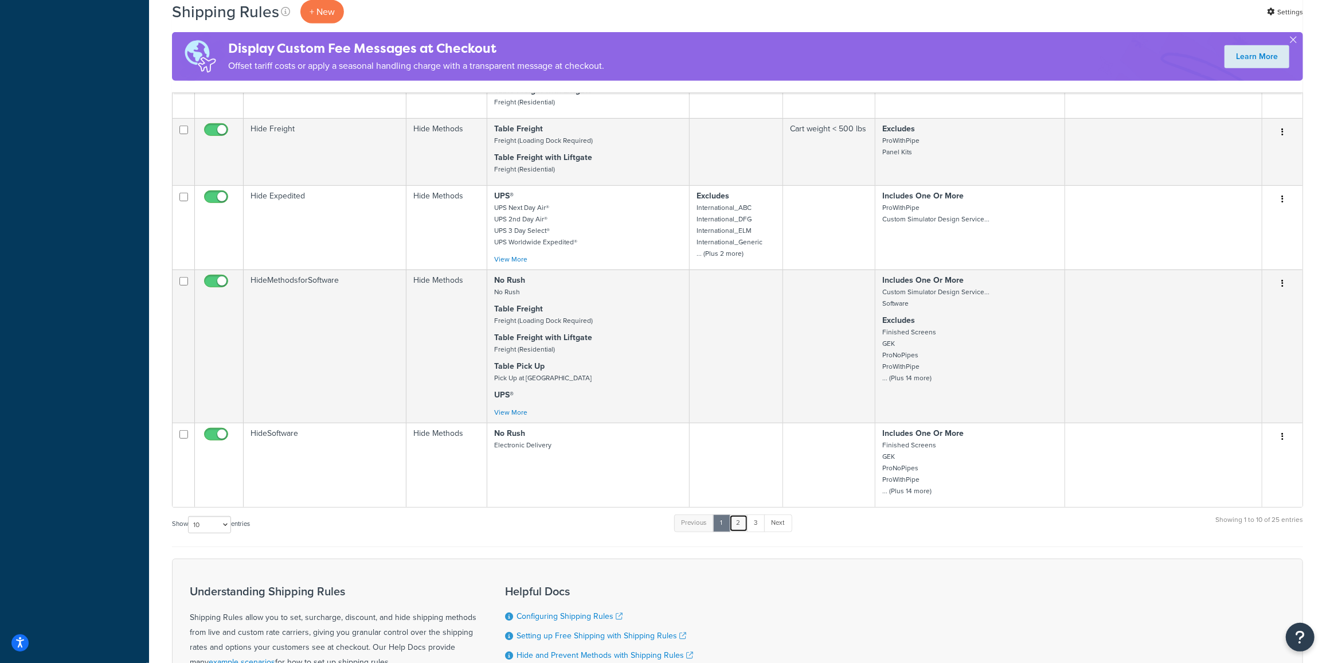
click at [742, 518] on link "2" at bounding box center [738, 522] width 19 height 17
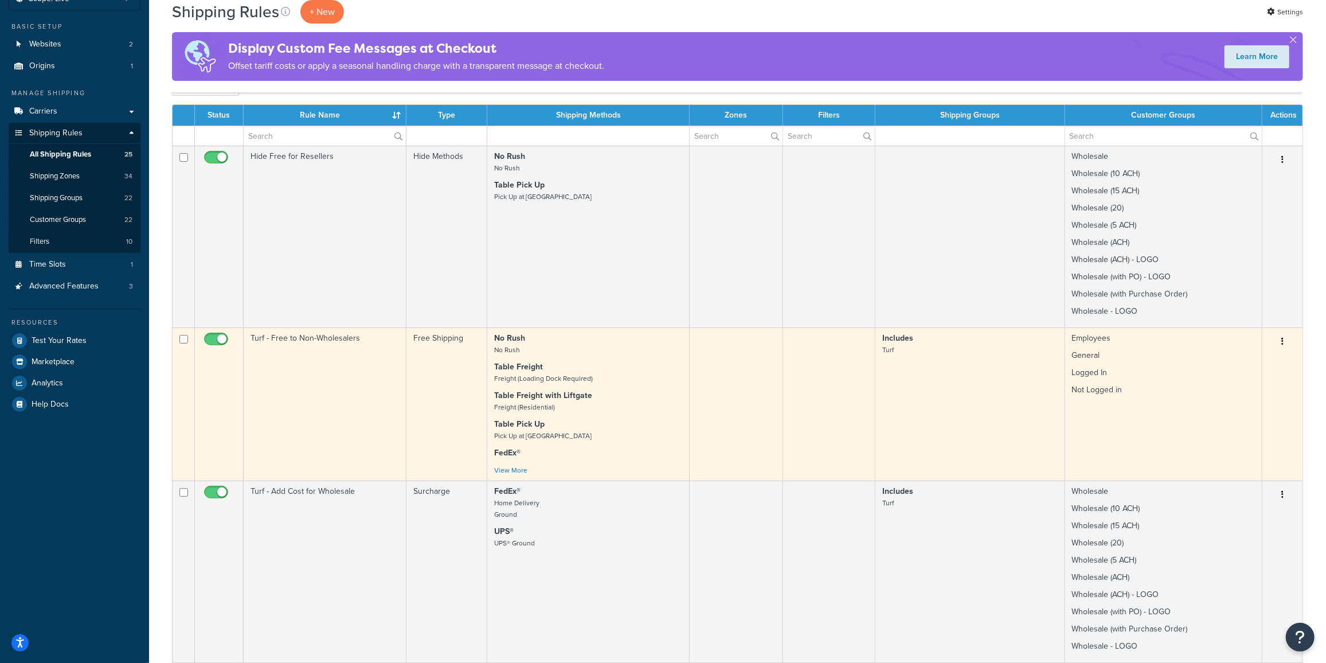
scroll to position [63, 0]
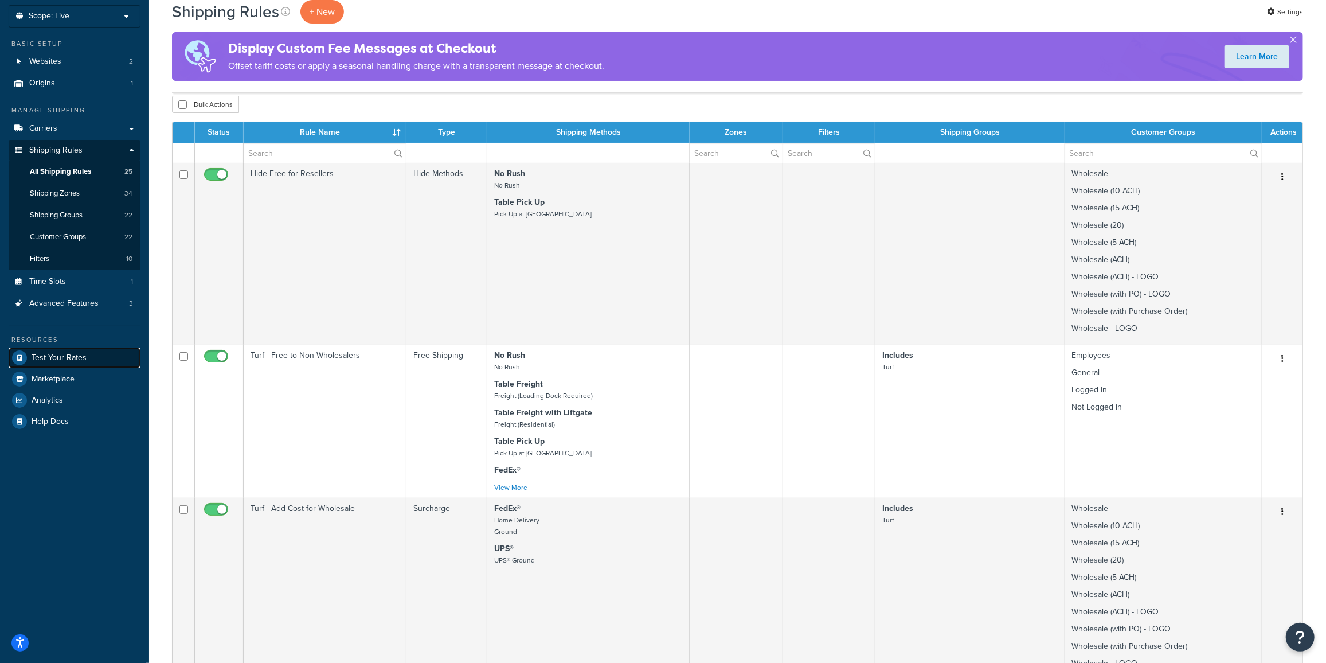
click at [61, 355] on span "Test Your Rates" at bounding box center [59, 358] width 55 height 10
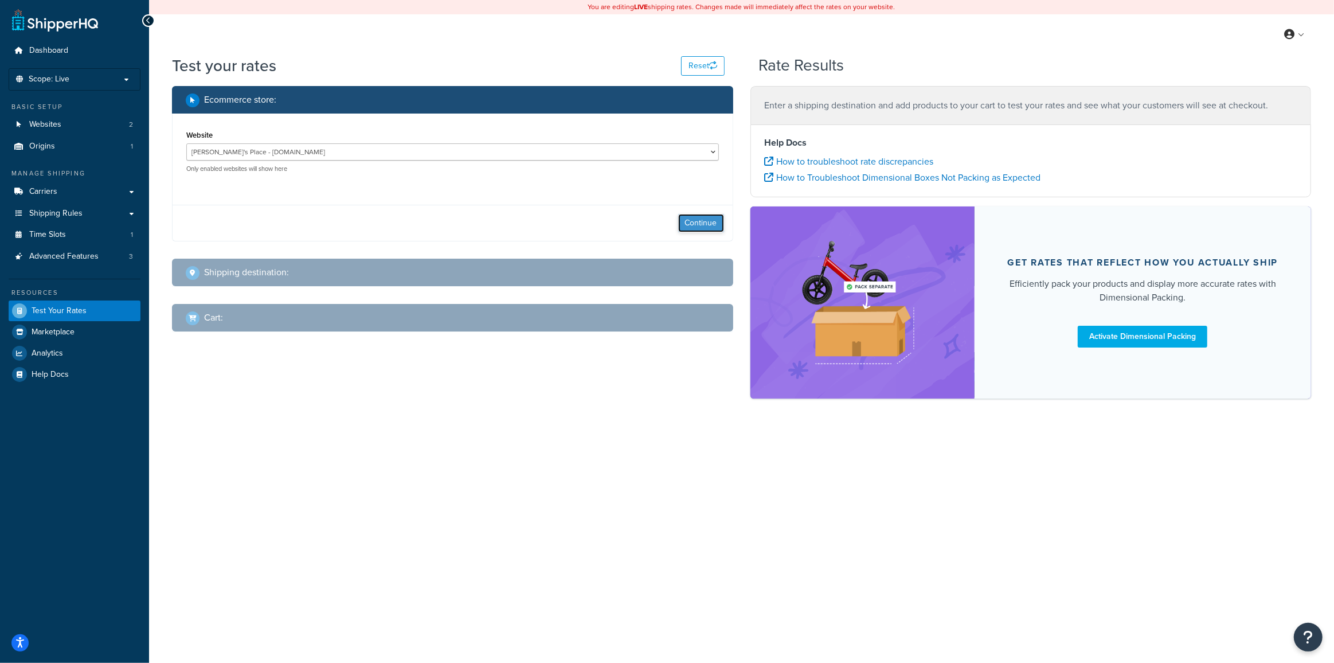
click at [694, 224] on button "Continue" at bounding box center [701, 223] width 46 height 18
select select "[GEOGRAPHIC_DATA]"
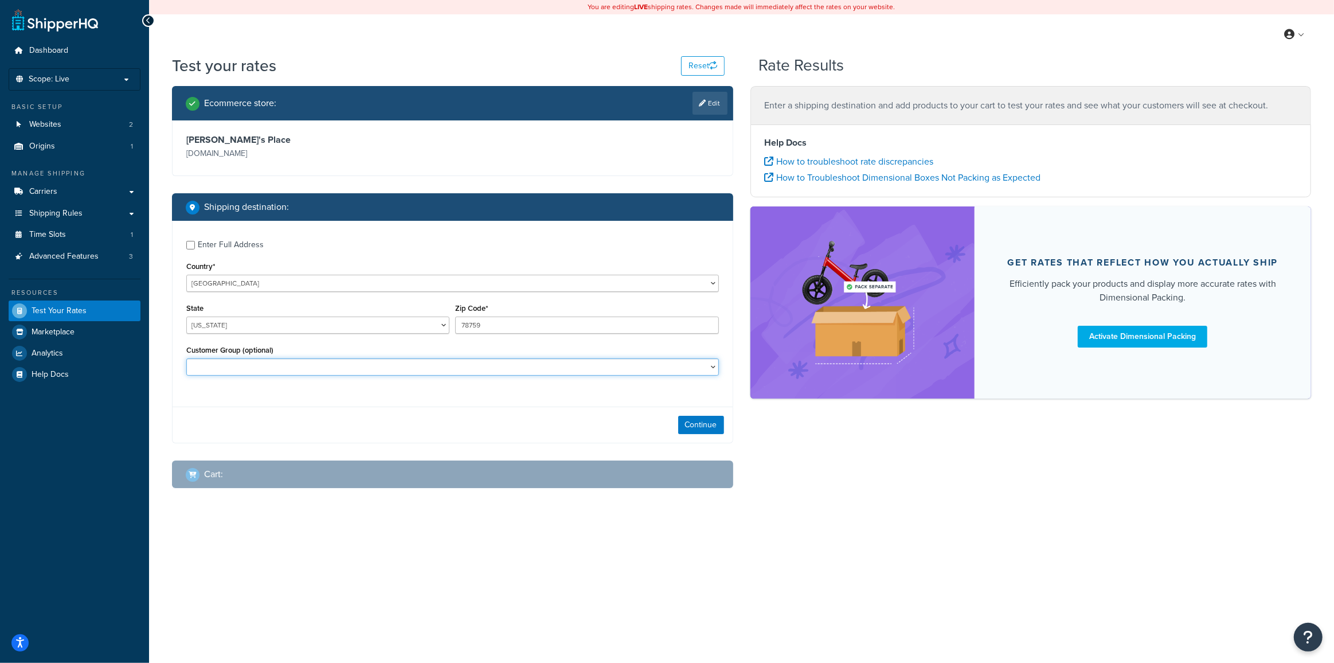
click at [287, 367] on select "10off_Reseller 15off_Reseller 20off_Reseller Blind Ship Employees General Logge…" at bounding box center [452, 366] width 533 height 17
select select "General"
click at [186, 359] on select "10off_Reseller 15off_Reseller 20off_Reseller Blind Ship Employees General Logge…" at bounding box center [452, 366] width 533 height 17
click at [709, 428] on button "Continue" at bounding box center [701, 425] width 46 height 18
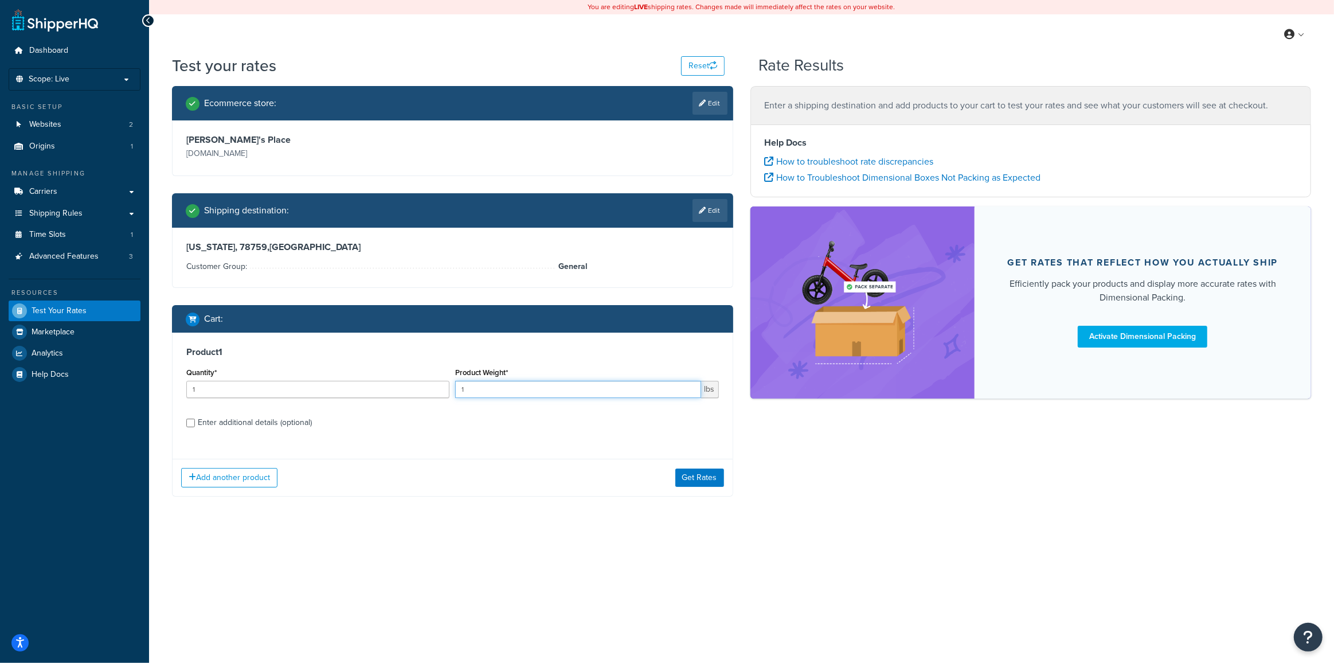
click at [495, 386] on input "1" at bounding box center [577, 389] width 245 height 17
type input "384"
click at [263, 418] on div "Enter additional details (optional)" at bounding box center [255, 423] width 114 height 16
click at [195, 419] on input "Enter additional details (optional)" at bounding box center [190, 423] width 9 height 9
checkbox input "true"
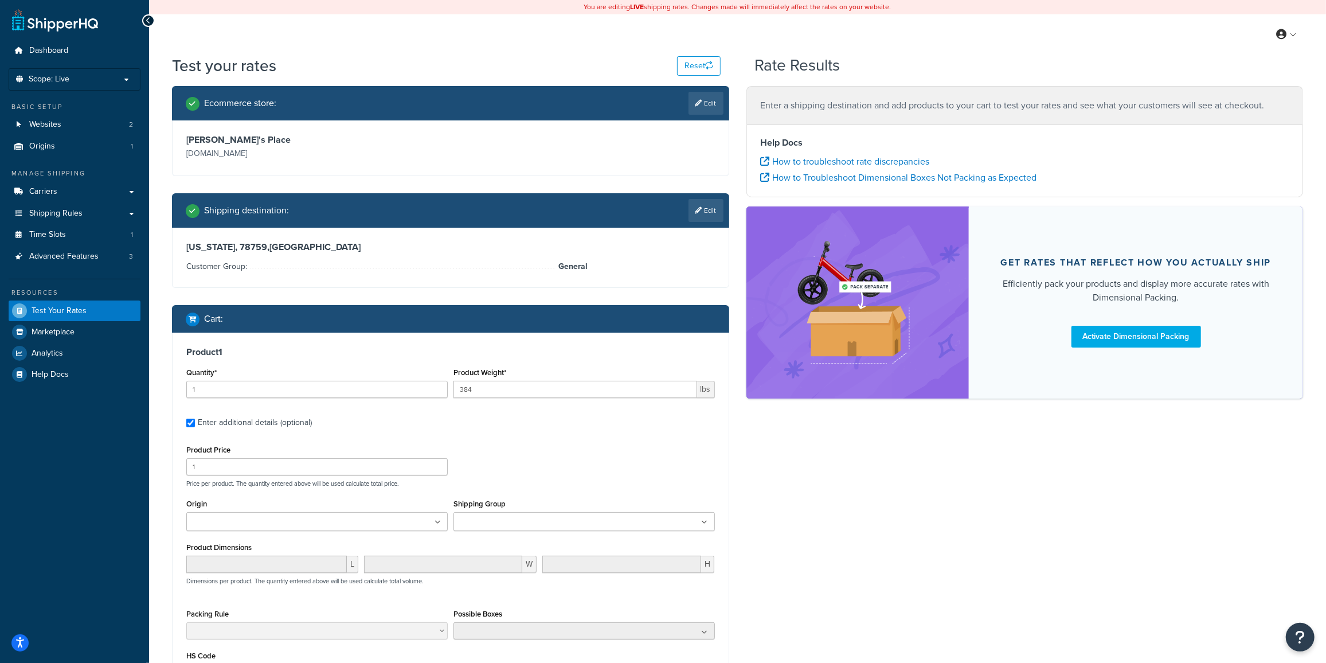
click at [332, 527] on ul at bounding box center [316, 521] width 261 height 19
click at [525, 518] on input "Shipping Group" at bounding box center [507, 522] width 101 height 13
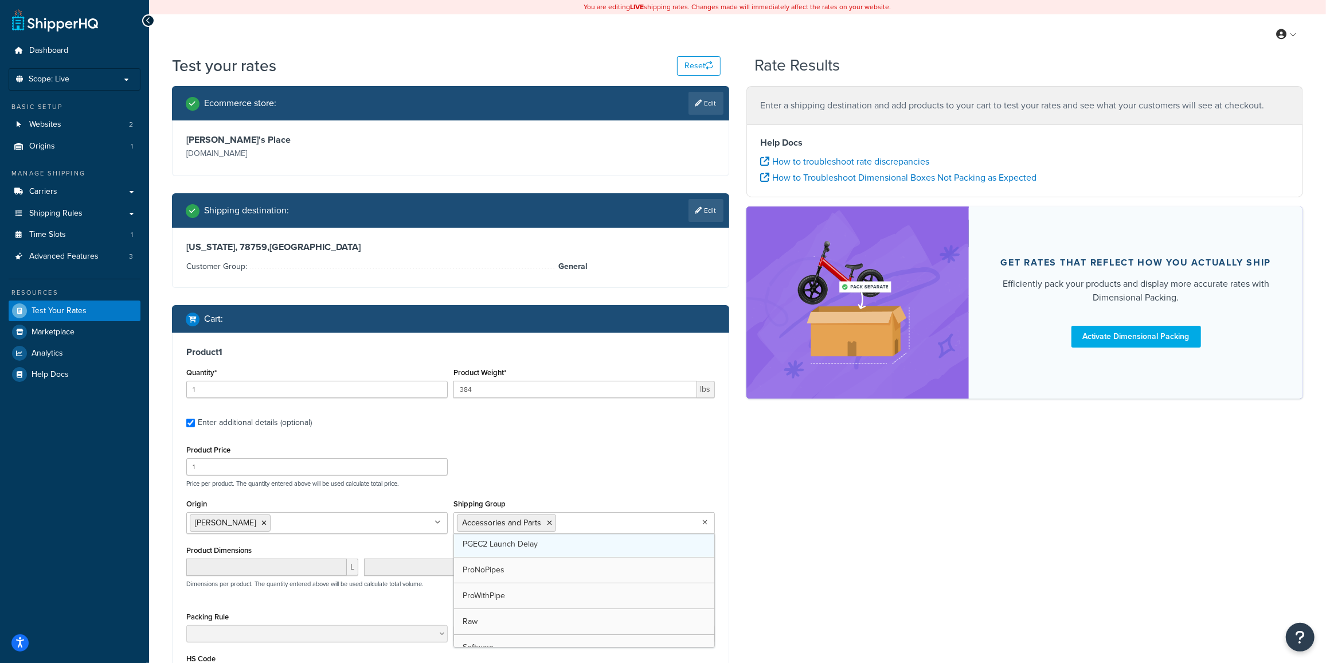
scroll to position [183, 0]
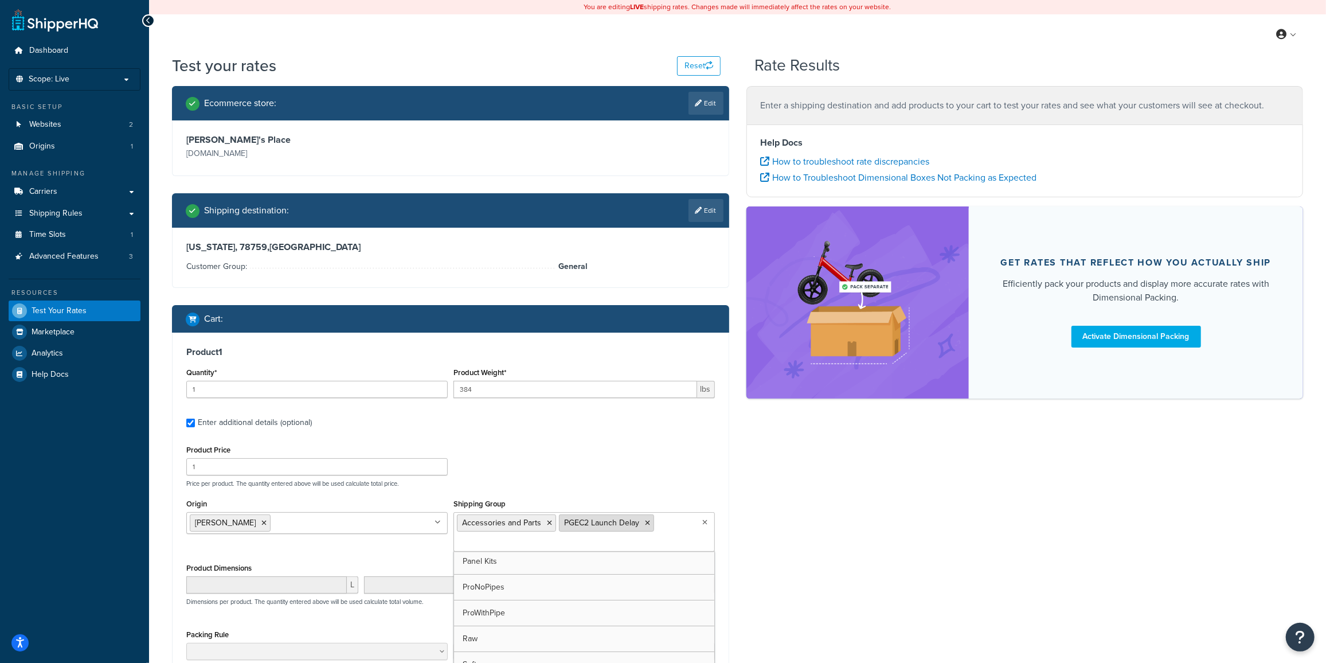
click at [645, 522] on icon at bounding box center [647, 522] width 5 height 7
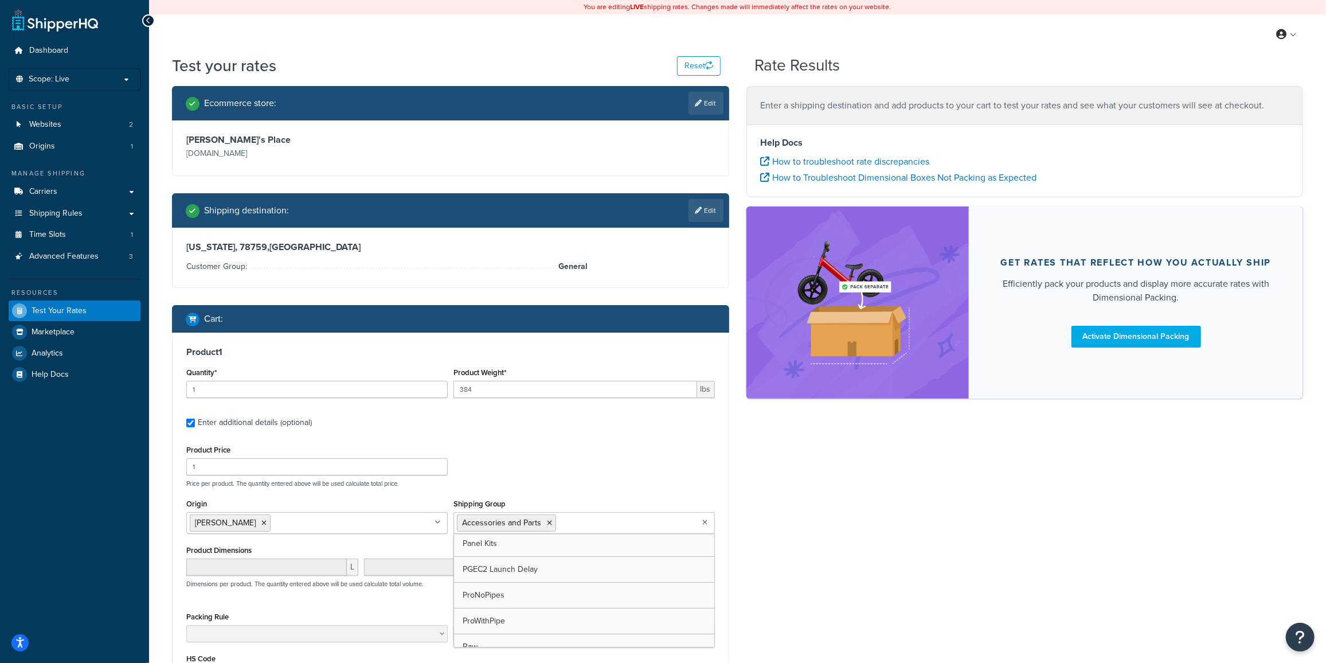
scroll to position [208, 0]
click at [593, 475] on div "Product Price 1 Price per product. The quantity entered above will be used calc…" at bounding box center [450, 464] width 534 height 45
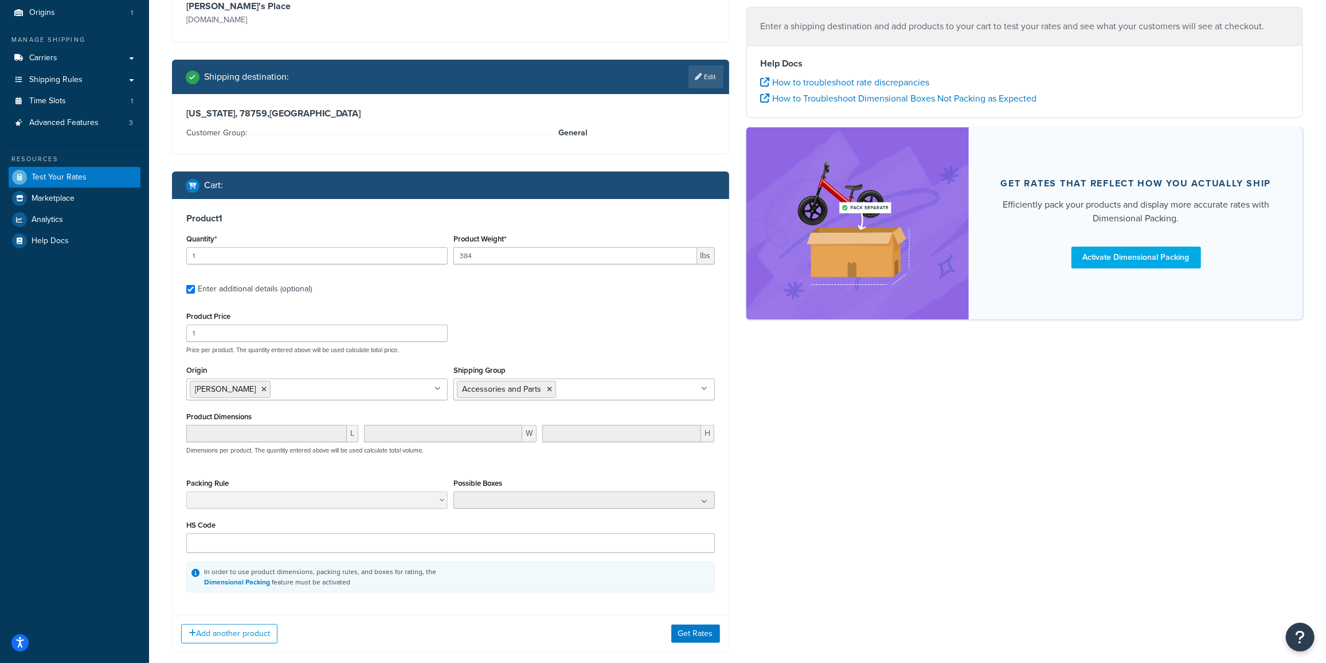
scroll to position [139, 0]
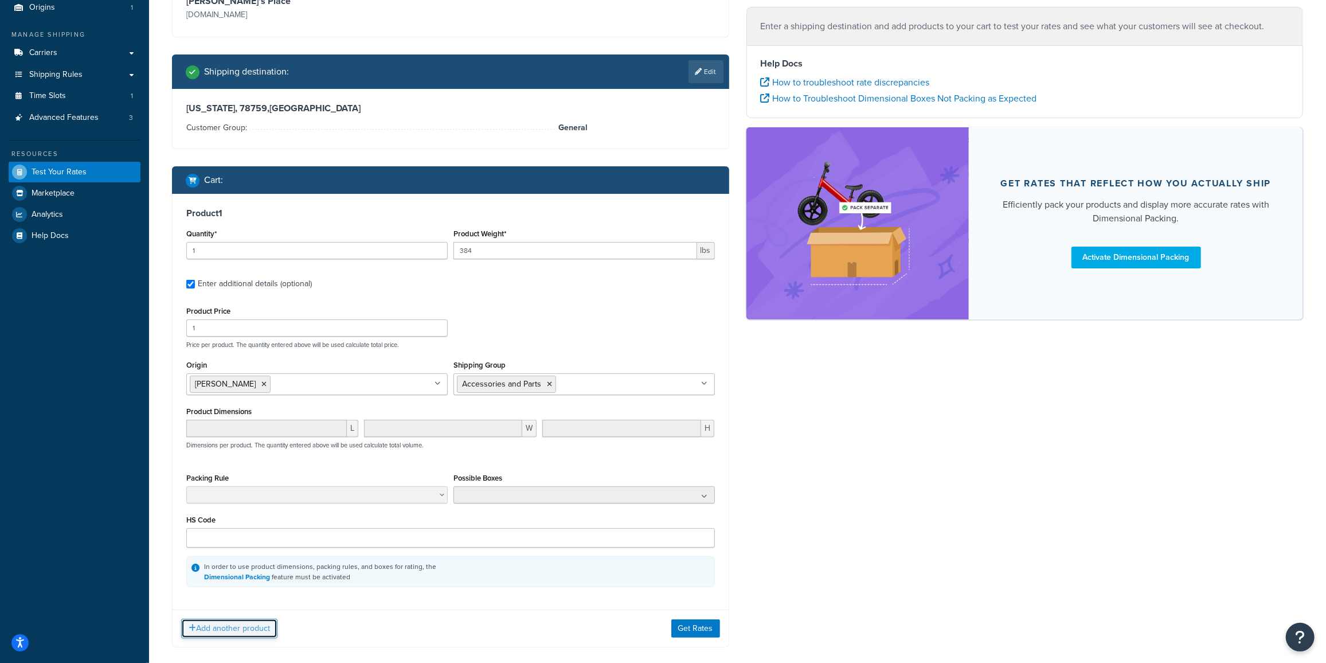
click at [237, 628] on button "Add another product" at bounding box center [229, 628] width 96 height 19
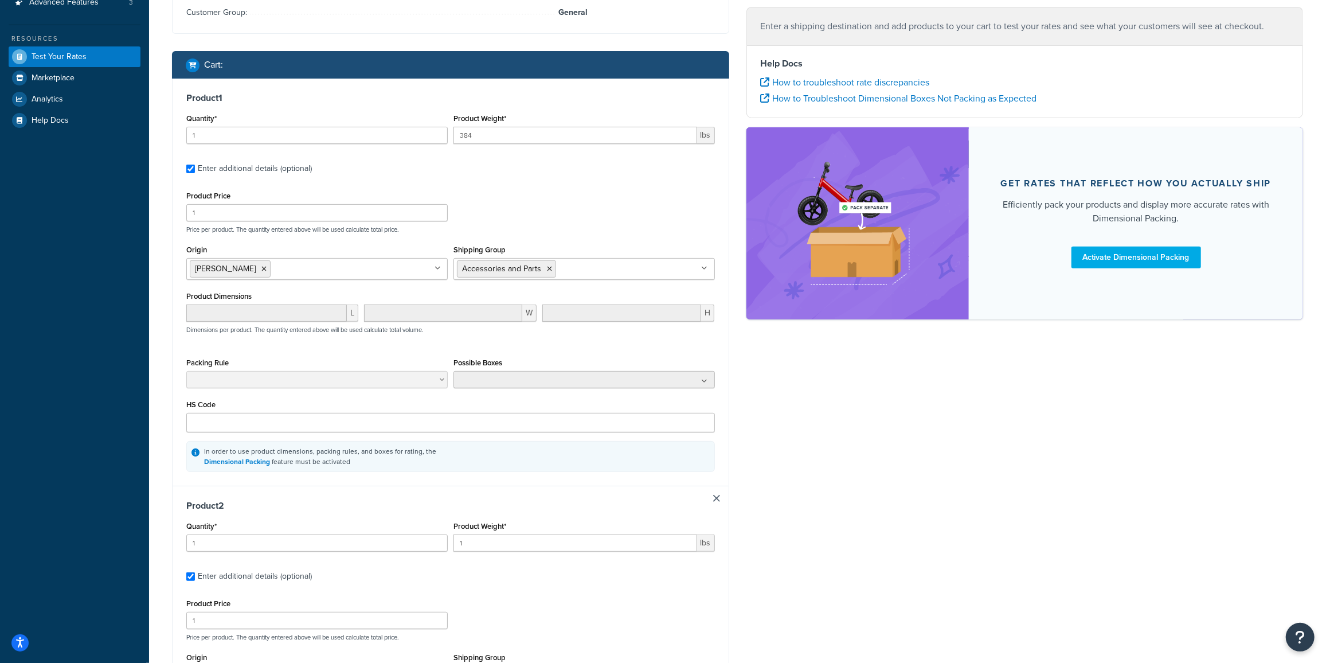
scroll to position [277, 0]
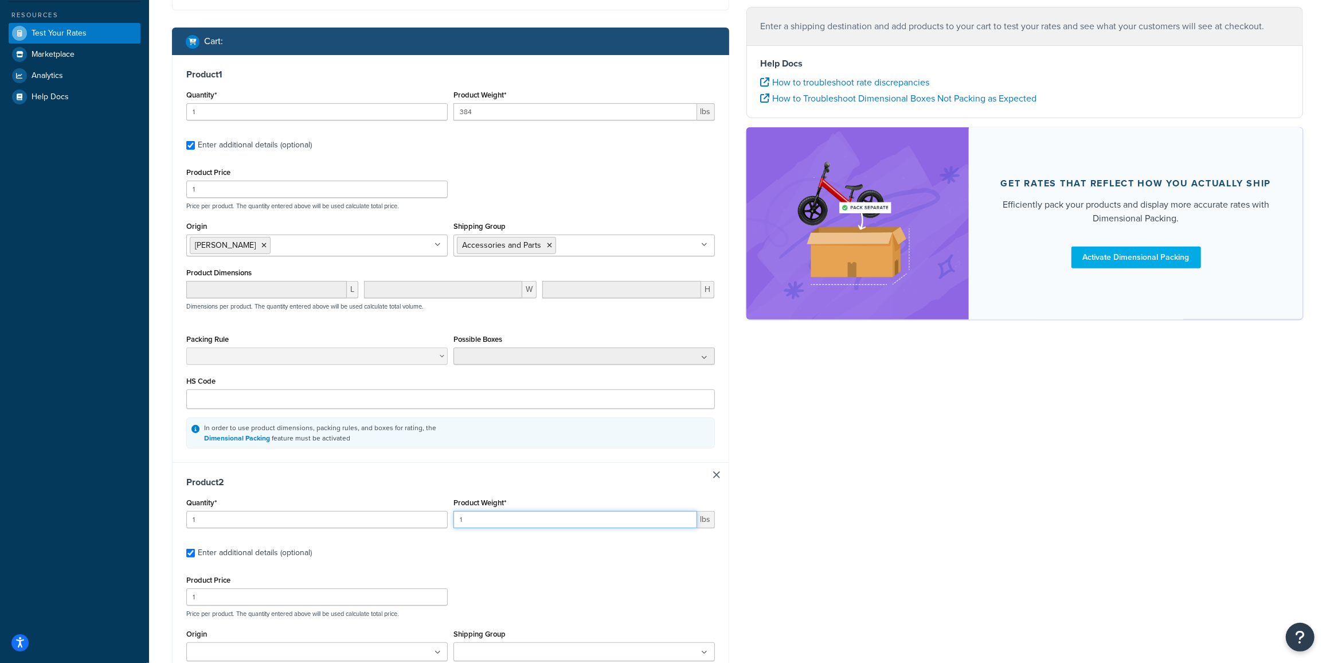
drag, startPoint x: 459, startPoint y: 515, endPoint x: 353, endPoint y: 514, distance: 106.6
click at [386, 515] on div "Quantity* 1 Product Weight* 1 lbs" at bounding box center [450, 516] width 534 height 42
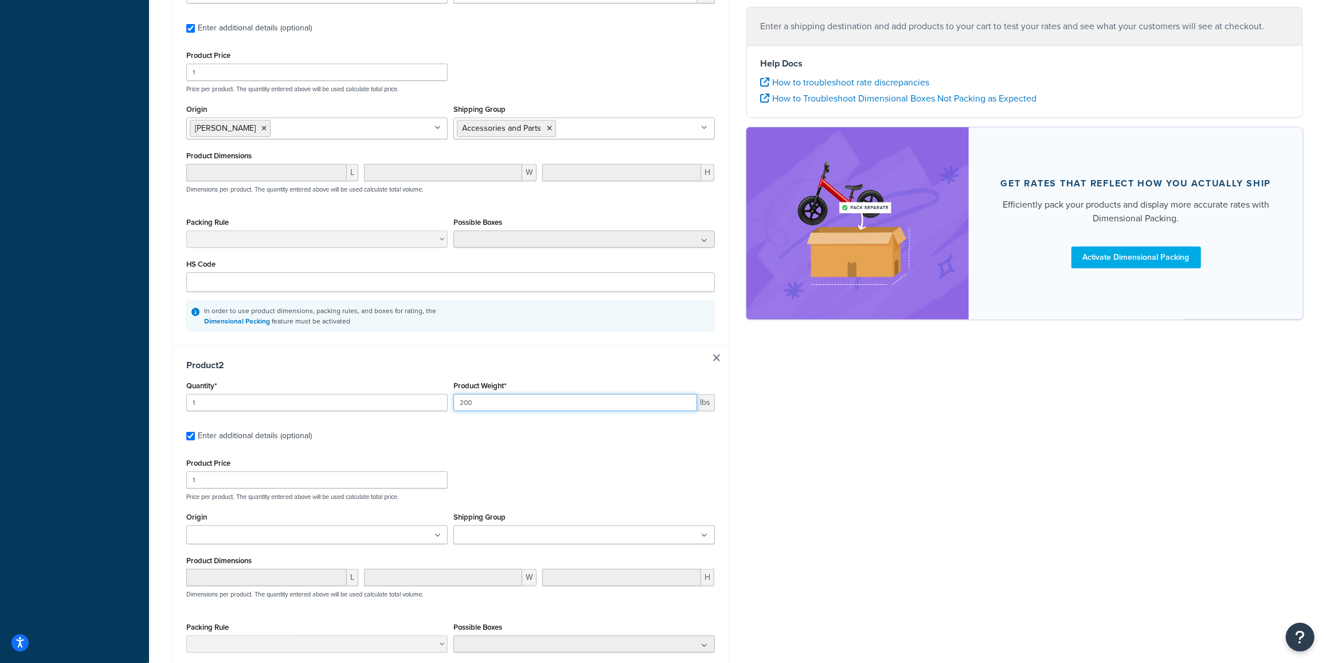
scroll to position [417, 0]
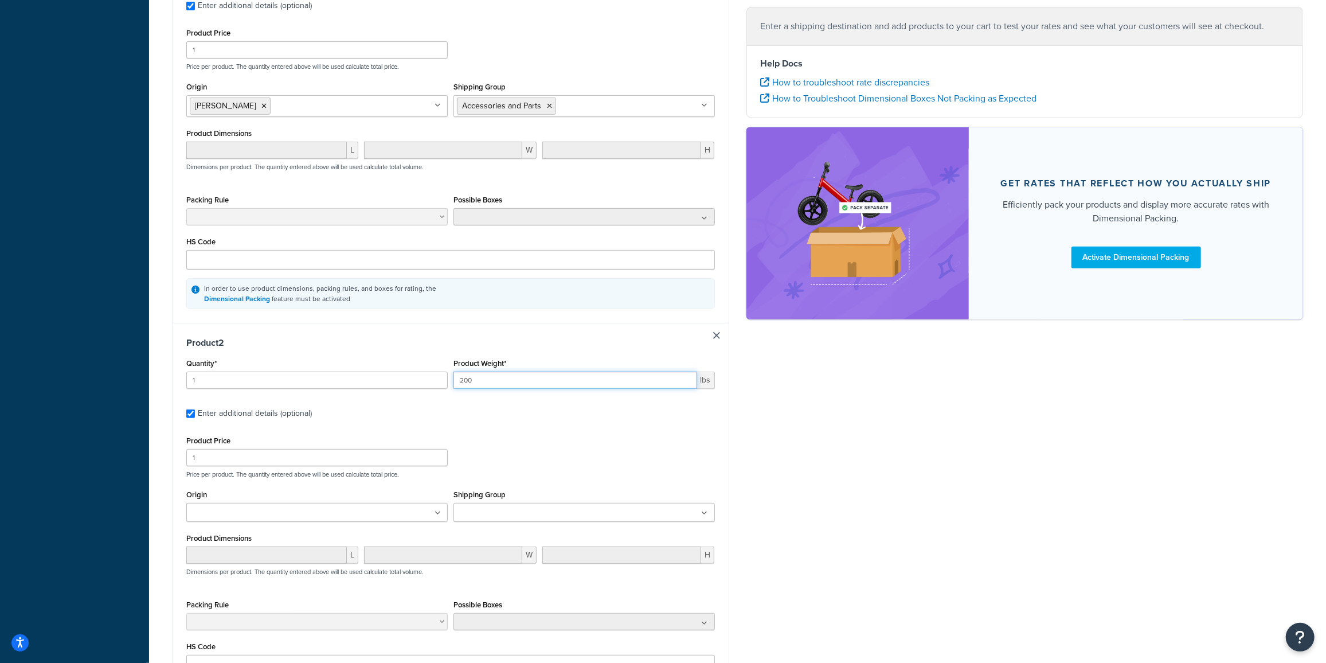
type input "200"
click at [498, 508] on input "Shipping Group" at bounding box center [507, 513] width 101 height 13
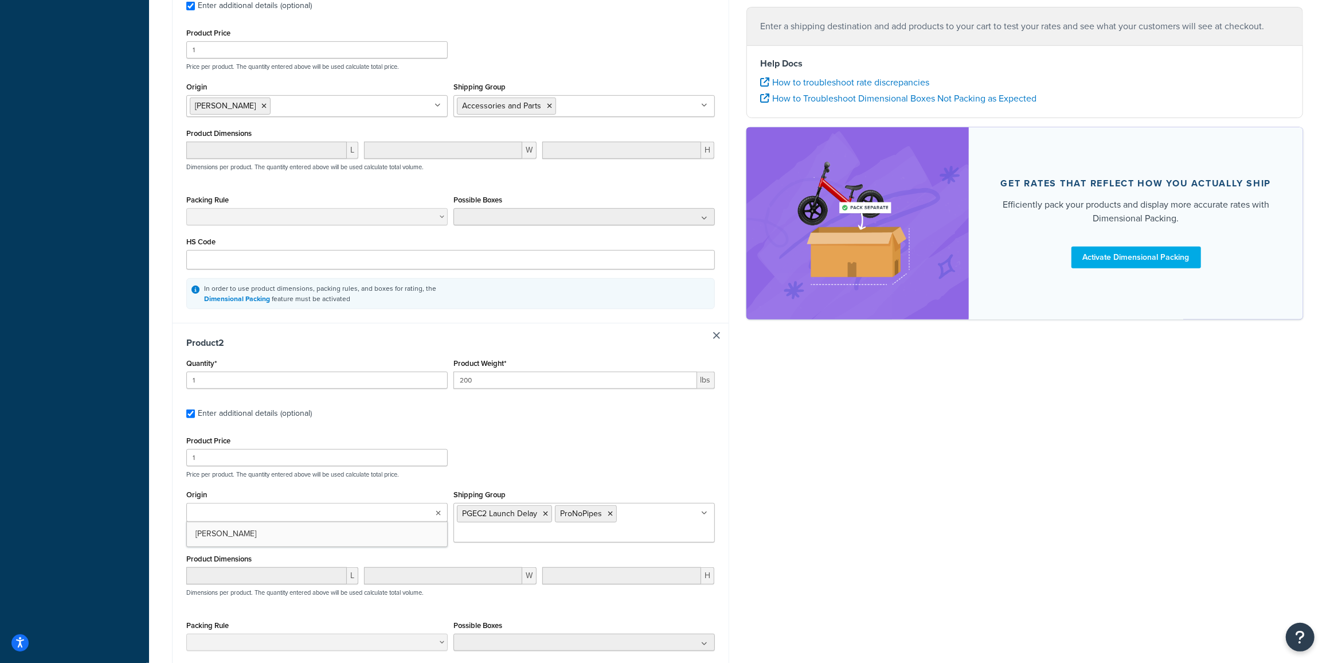
click at [302, 515] on ul at bounding box center [316, 512] width 261 height 19
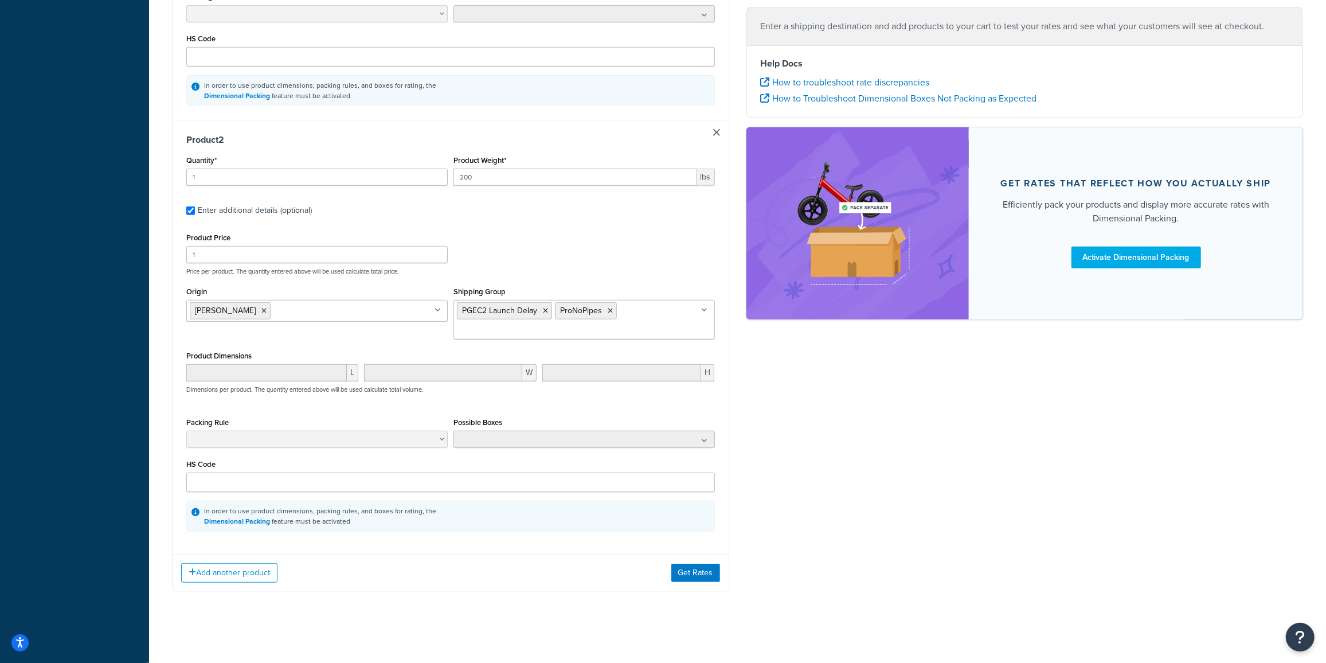
scroll to position [620, 0]
click at [686, 568] on button "Get Rates" at bounding box center [695, 572] width 49 height 18
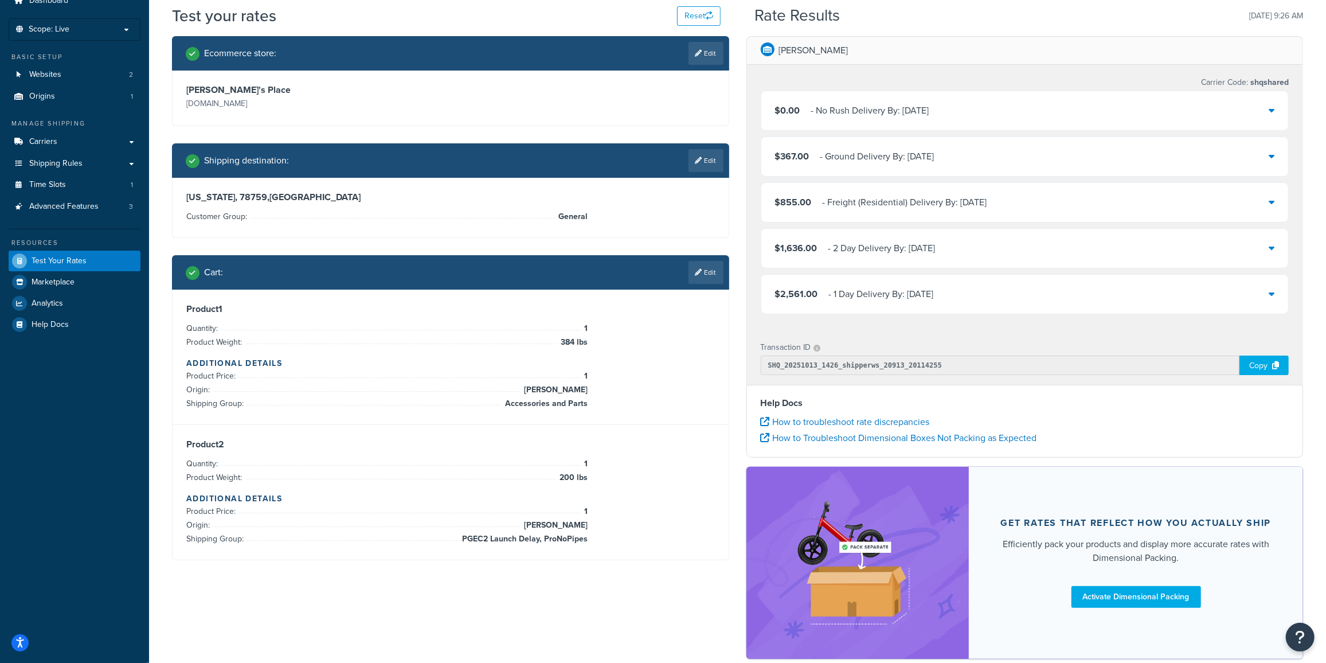
scroll to position [42, 0]
